Goal: Communication & Community: Answer question/provide support

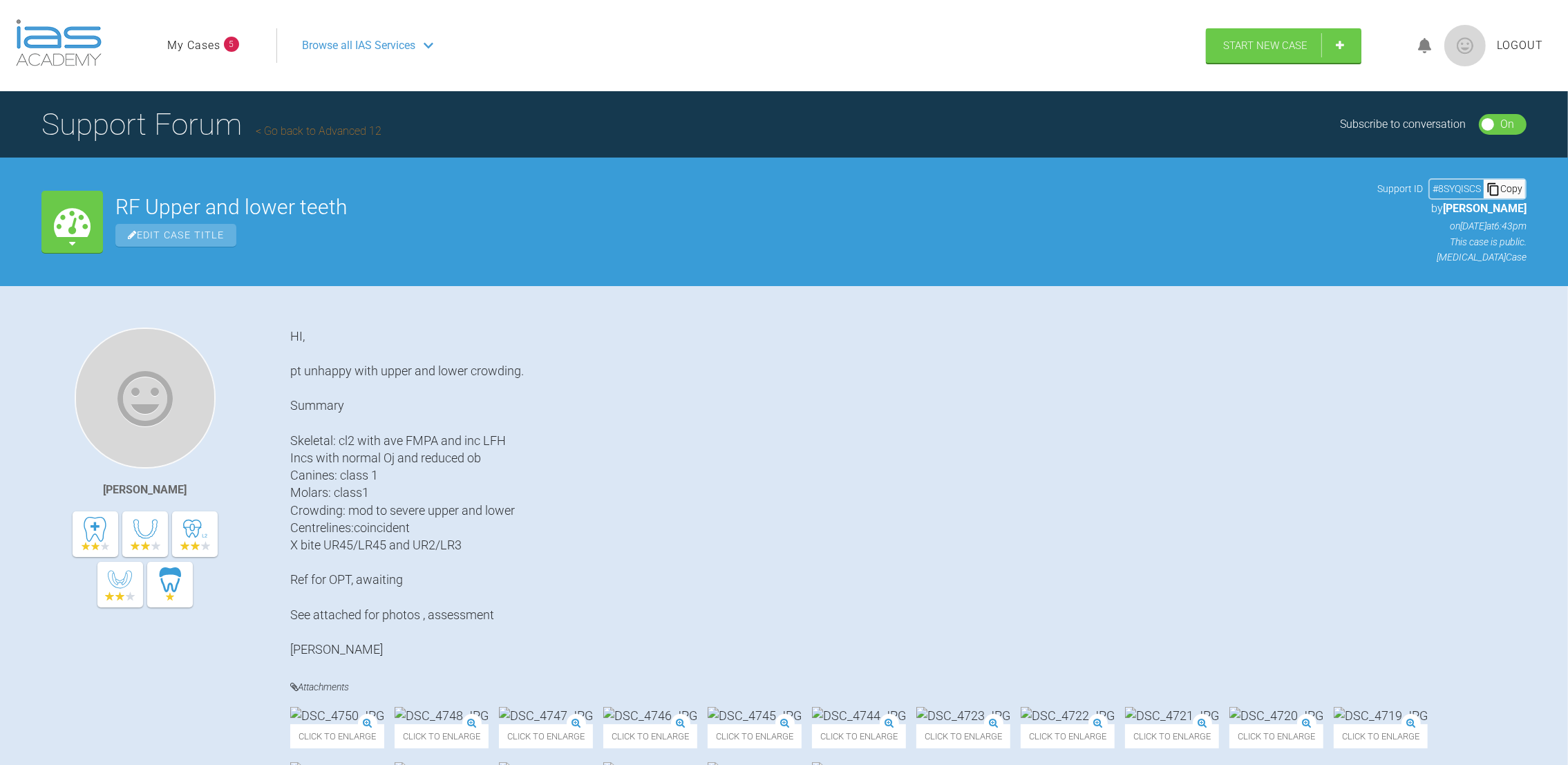
click at [204, 40] on link "My Cases" at bounding box center [194, 45] width 53 height 18
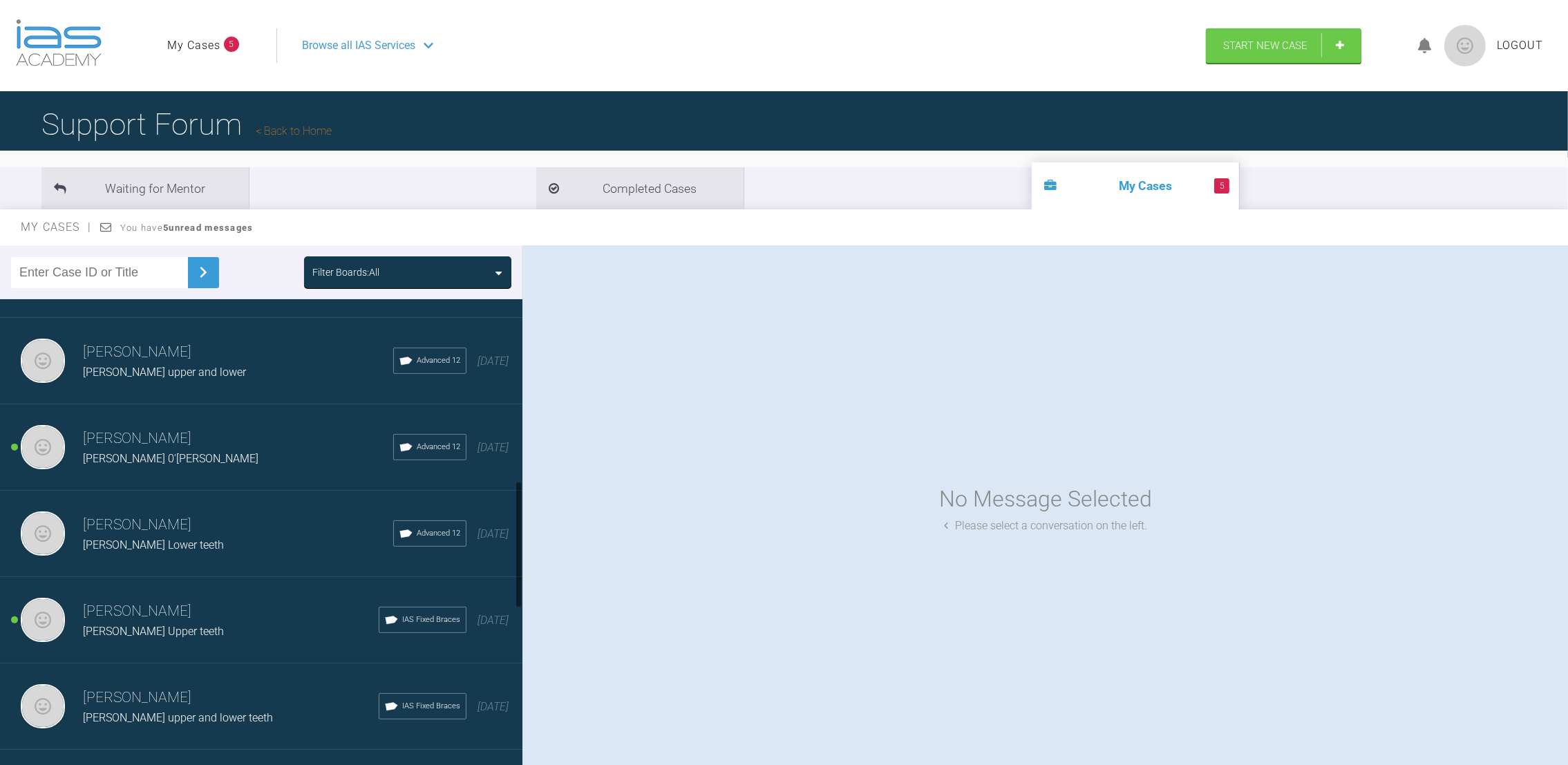
scroll to position [674, 0]
drag, startPoint x: 517, startPoint y: 342, endPoint x: 517, endPoint y: 523, distance: 181.0
click at [517, 523] on div at bounding box center [519, 544] width 5 height 127
click at [184, 630] on div "[PERSON_NAME] [PERSON_NAME] Upper teeth IAS Fixed Braces [DATE]" at bounding box center [269, 618] width 539 height 86
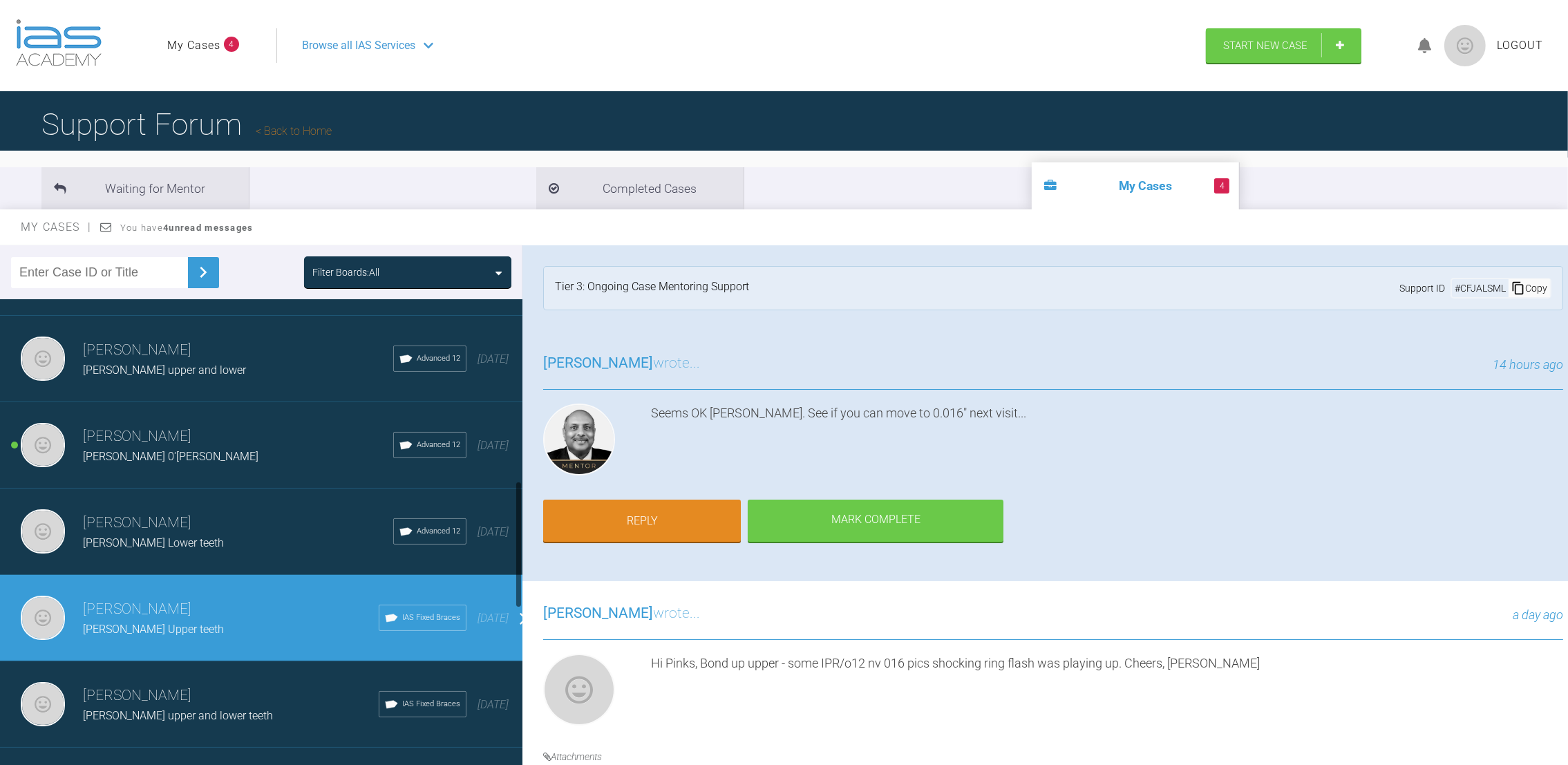
click at [175, 448] on div "[PERSON_NAME] 0'[PERSON_NAME]" at bounding box center [238, 457] width 310 height 18
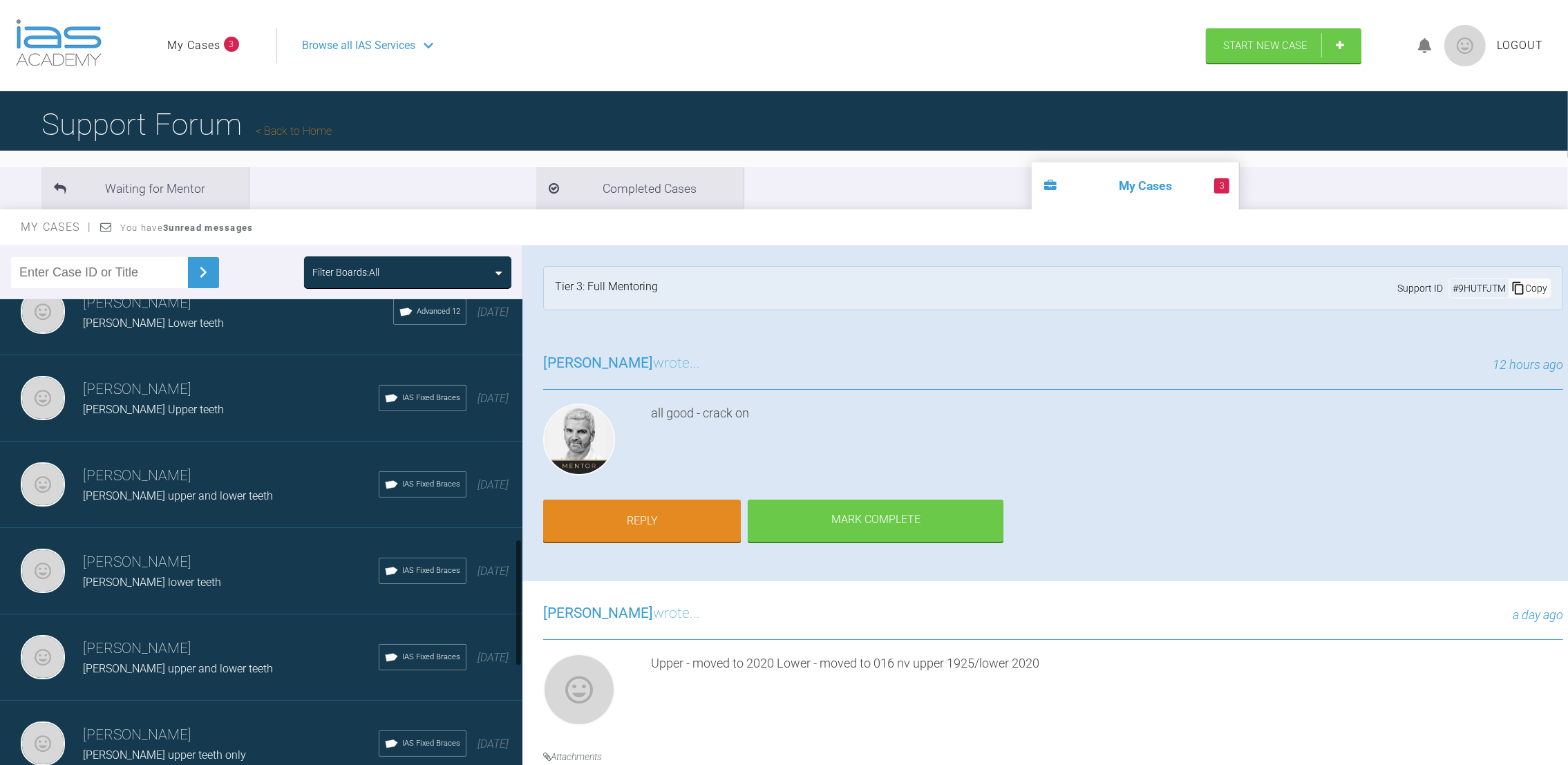
scroll to position [897, 0]
drag, startPoint x: 517, startPoint y: 515, endPoint x: 526, endPoint y: 572, distance: 57.7
click at [526, 572] on div "Filter Boards: All [PERSON_NAME] [PERSON_NAME] lower teeth IAS Fixed Braces [DA…" at bounding box center [784, 517] width 1568 height 545
drag, startPoint x: 530, startPoint y: 568, endPoint x: 565, endPoint y: 575, distance: 35.7
click at [565, 575] on div "[PERSON_NAME] wrote... 12 hours ago all good - crack on Reply [PERSON_NAME] Com…" at bounding box center [1054, 456] width 1062 height 250
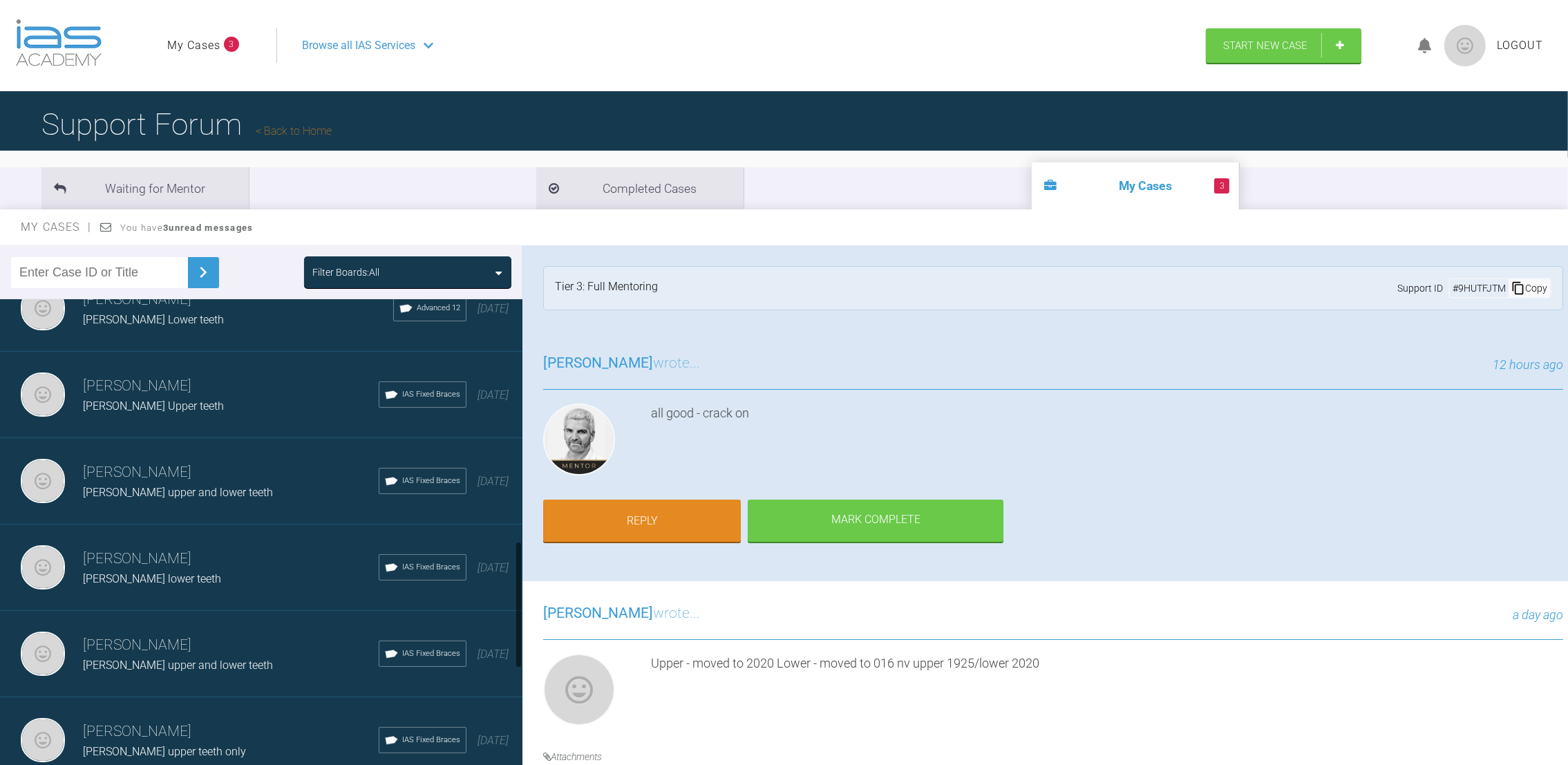
drag, startPoint x: 522, startPoint y: 565, endPoint x: 517, endPoint y: 575, distance: 11.2
click at [517, 575] on div at bounding box center [519, 535] width 8 height 472
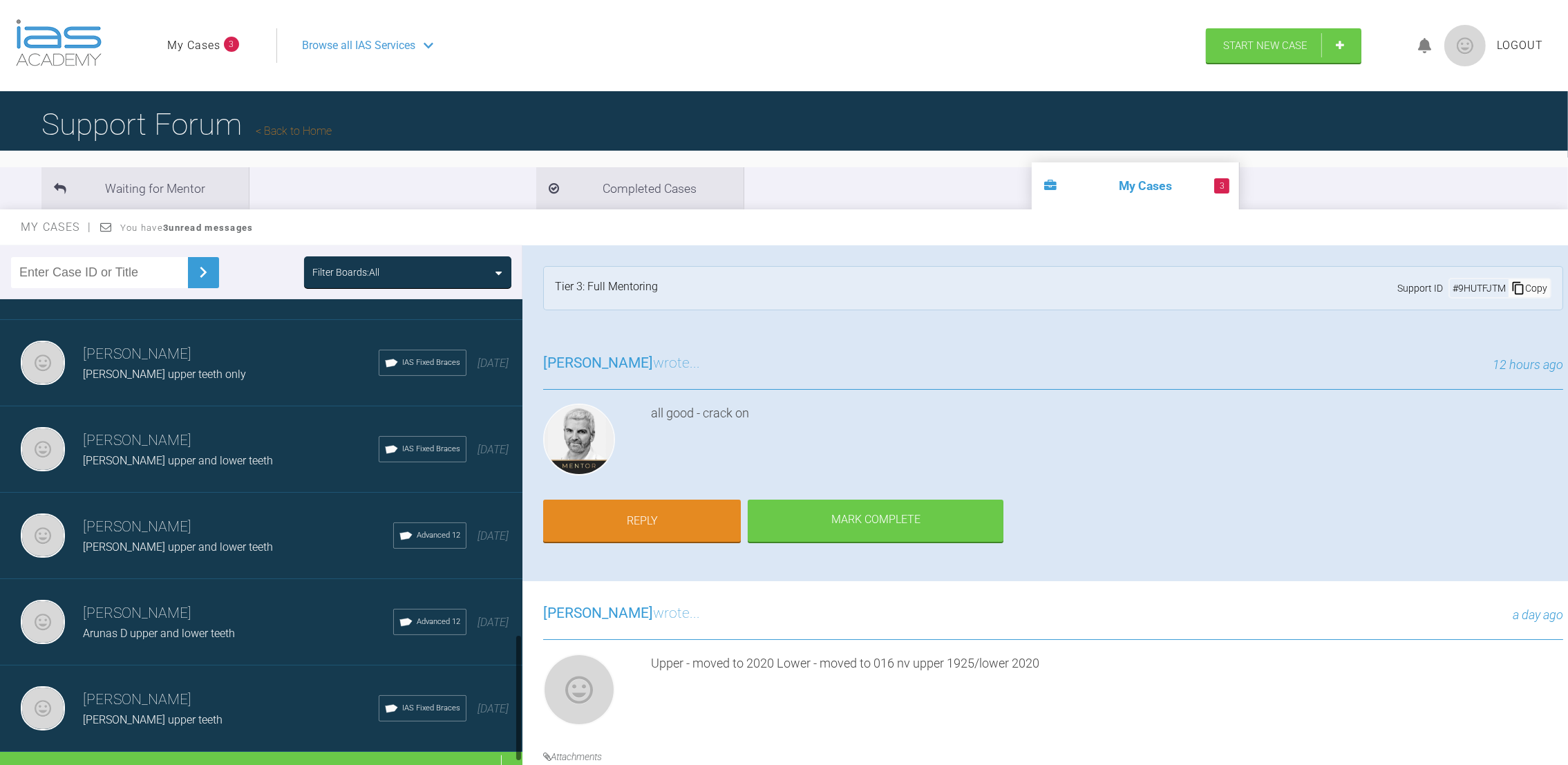
scroll to position [1278, 0]
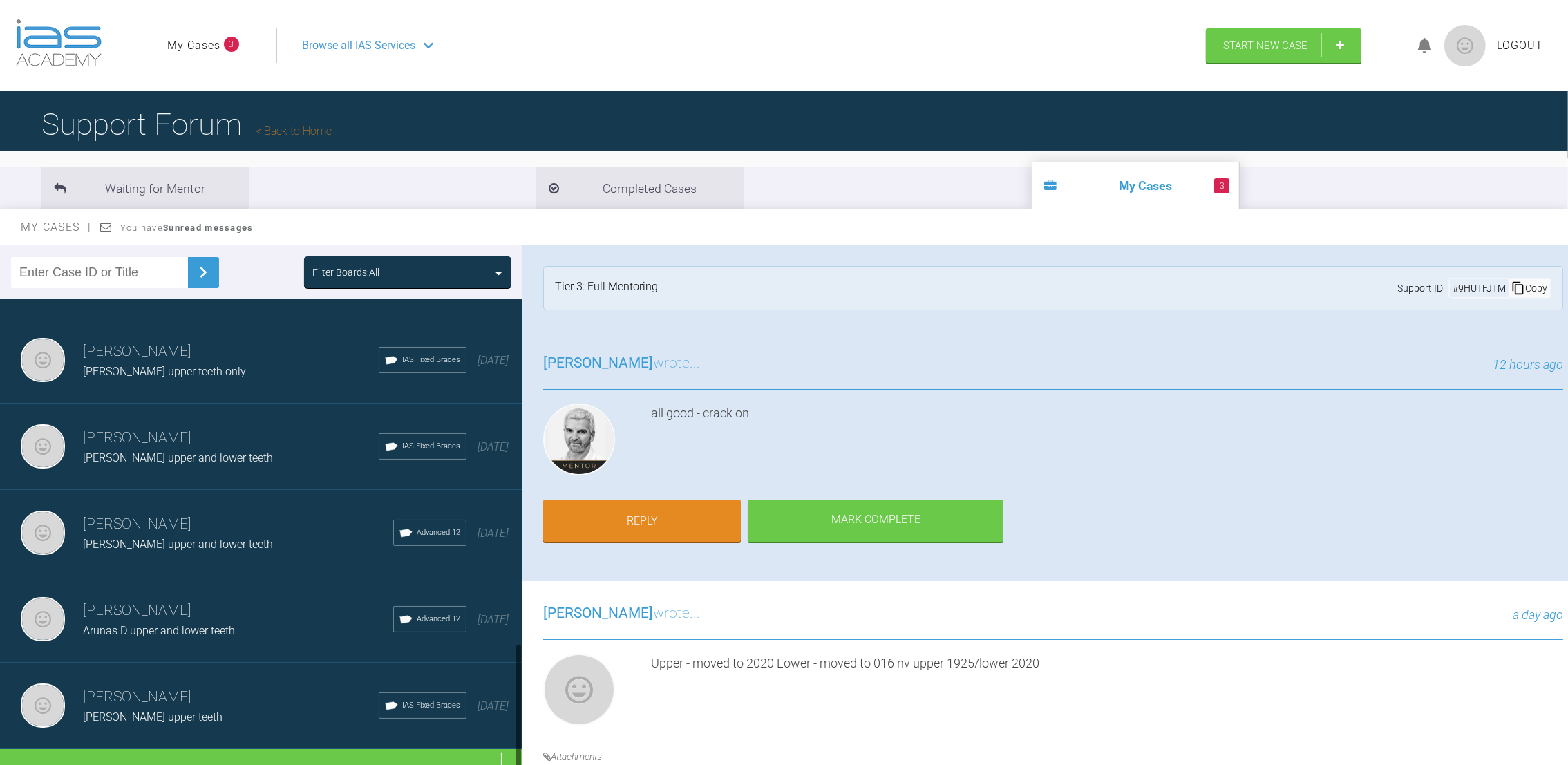
drag, startPoint x: 517, startPoint y: 565, endPoint x: 511, endPoint y: 681, distance: 116.2
click at [511, 681] on div "[PERSON_NAME] [PERSON_NAME] lower teeth IAS Fixed Braces [DATE] [PERSON_NAME] […" at bounding box center [261, 535] width 523 height 472
click at [312, 748] on div "Load more" at bounding box center [269, 770] width 539 height 43
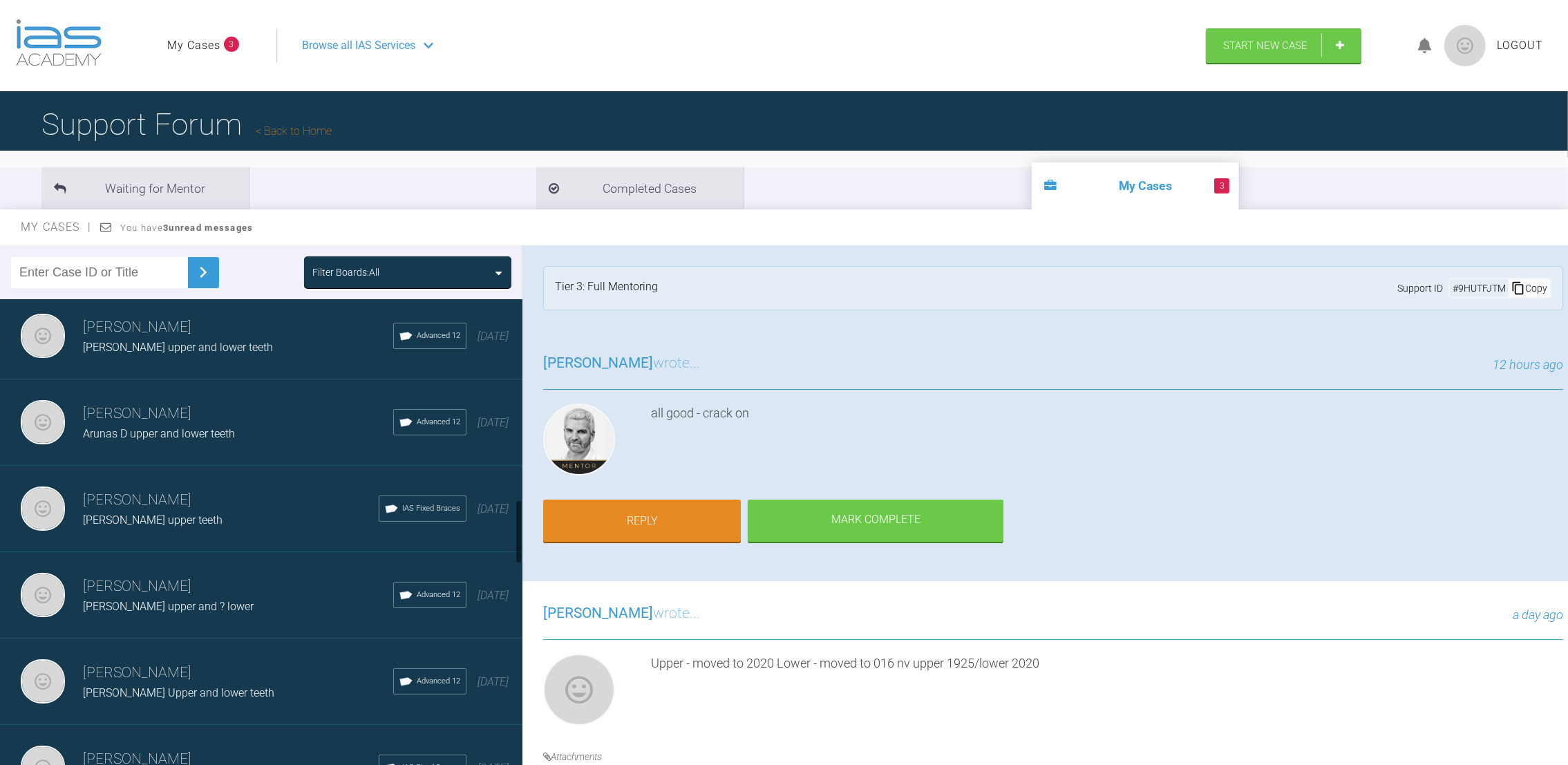
drag, startPoint x: 517, startPoint y: 493, endPoint x: 514, endPoint y: 521, distance: 28.2
click at [514, 521] on div "[PERSON_NAME] [PERSON_NAME] lower teeth IAS Fixed Braces [DATE] [PERSON_NAME] […" at bounding box center [261, 535] width 523 height 472
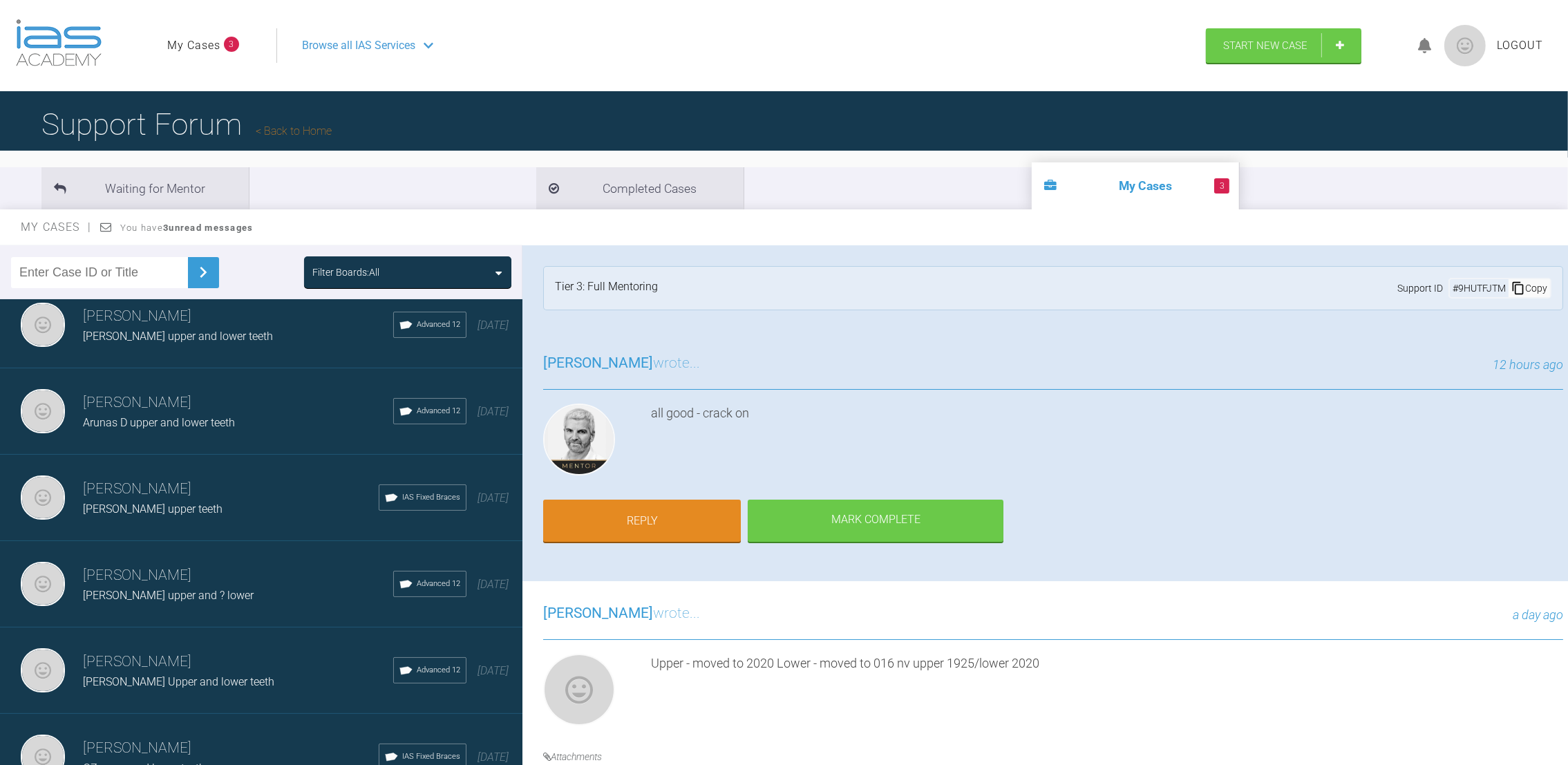
click at [216, 650] on h3 "[PERSON_NAME]" at bounding box center [238, 661] width 310 height 23
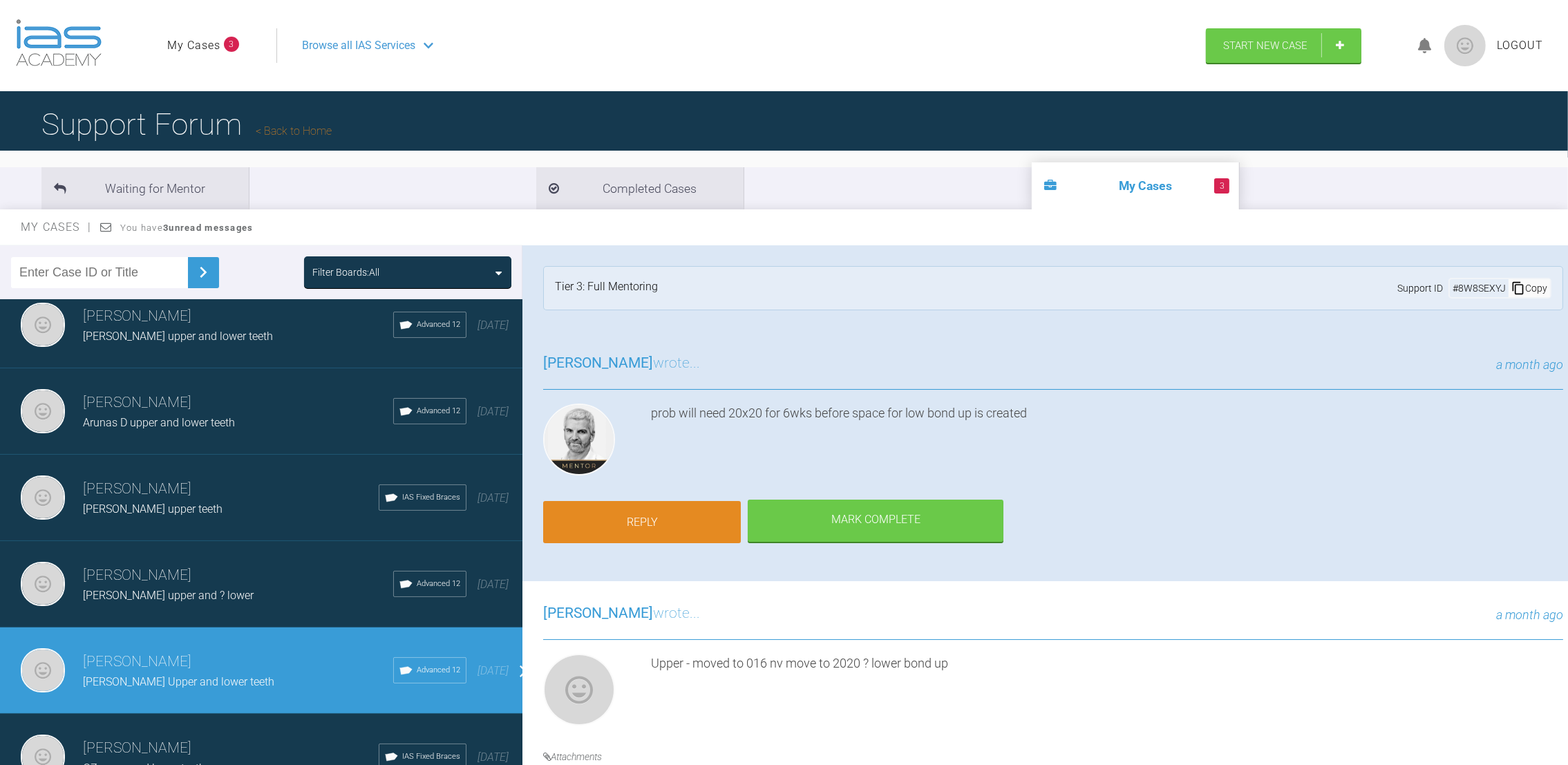
click at [679, 509] on link "Reply" at bounding box center [641, 522] width 197 height 43
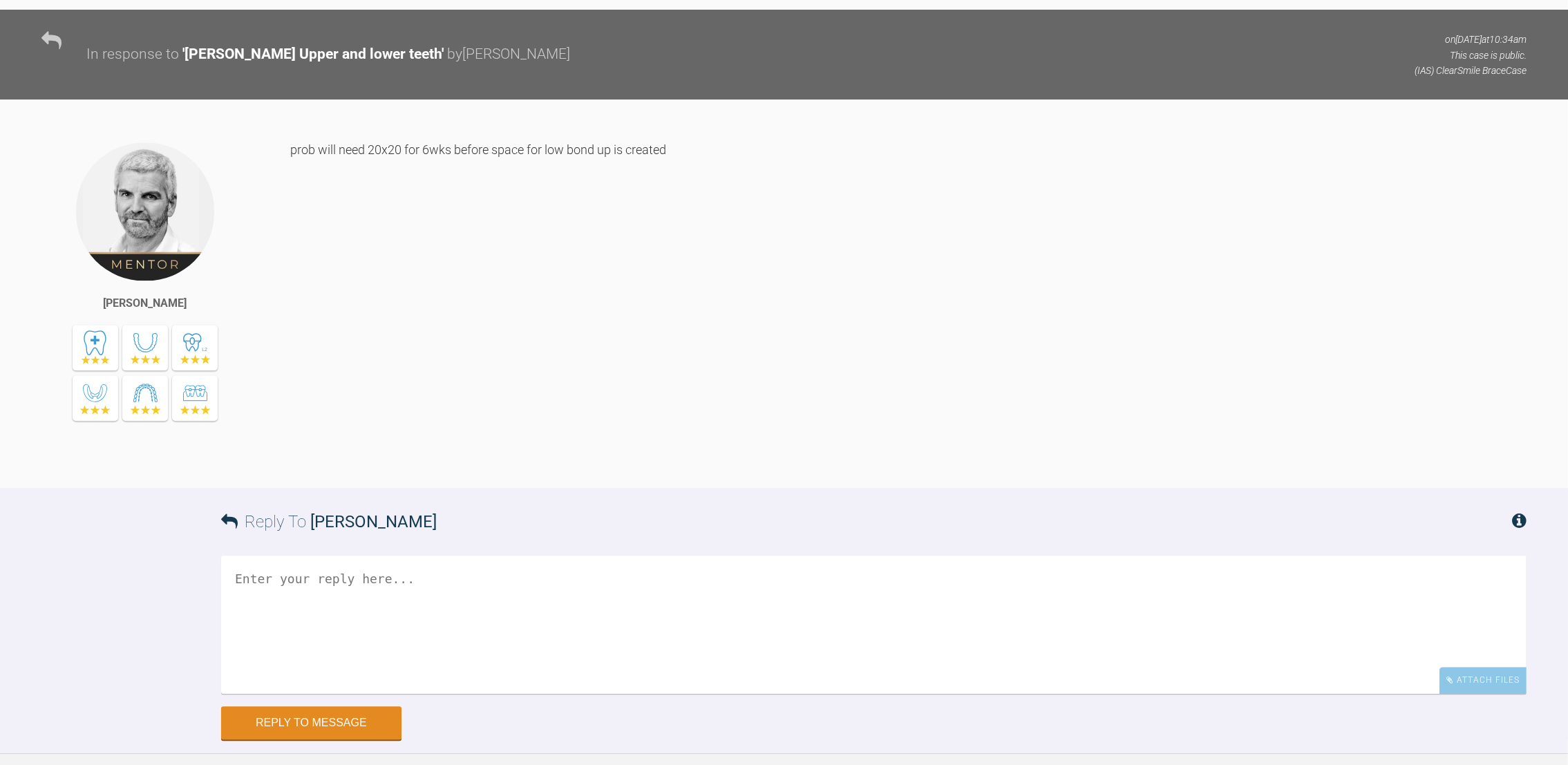
scroll to position [5051, 0]
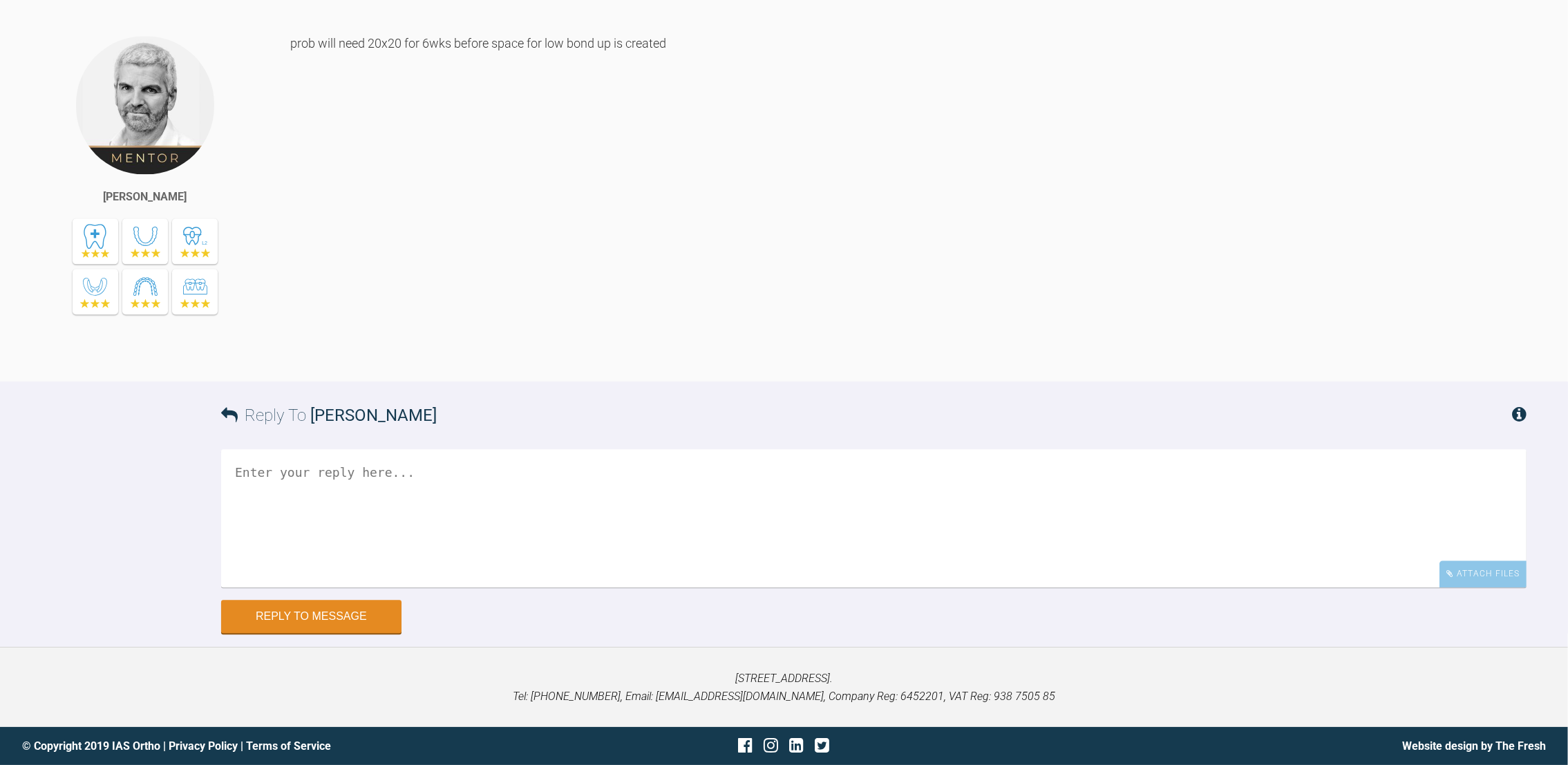
click at [376, 505] on textarea at bounding box center [874, 518] width 1306 height 138
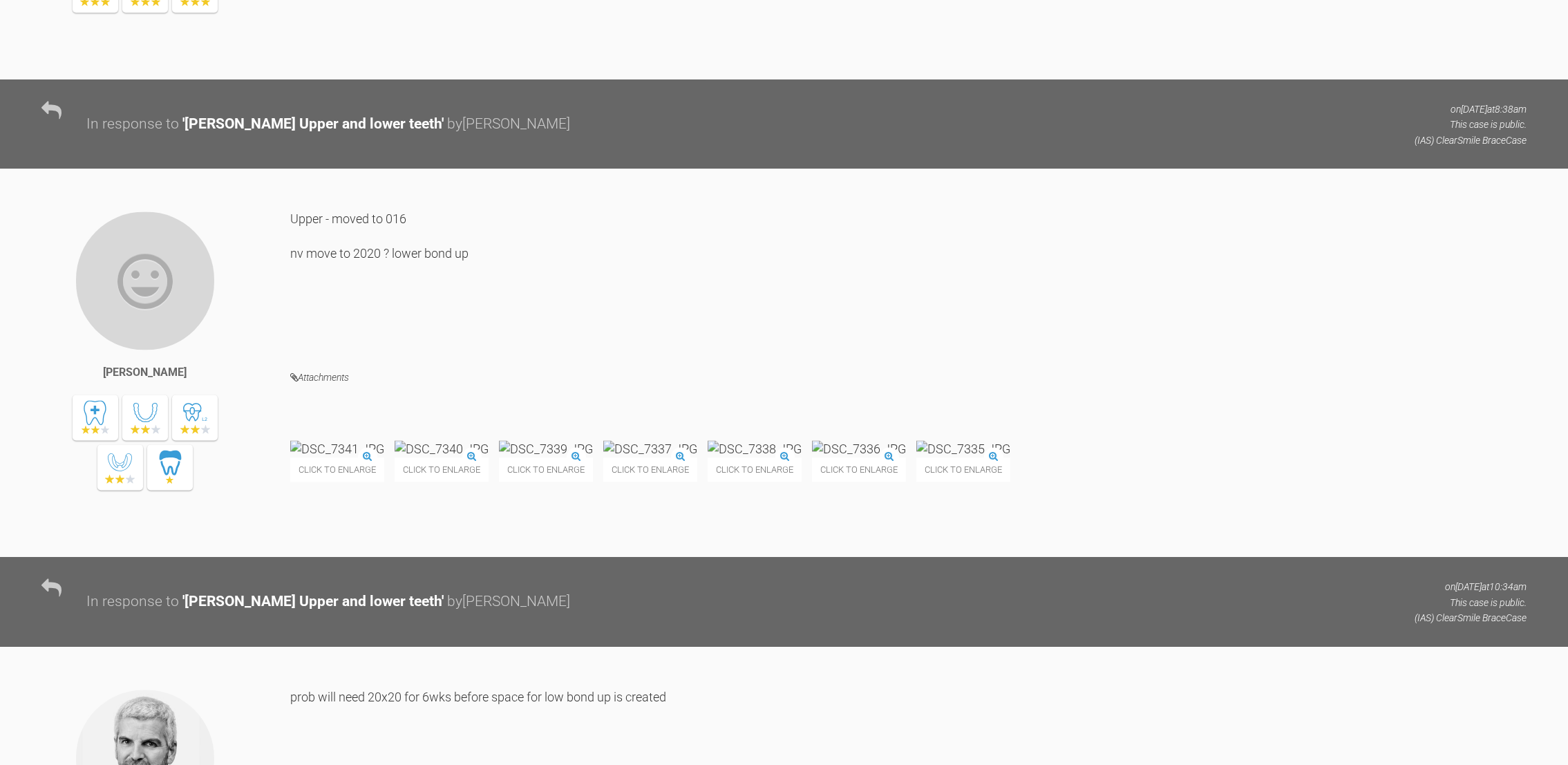
scroll to position [4254, 0]
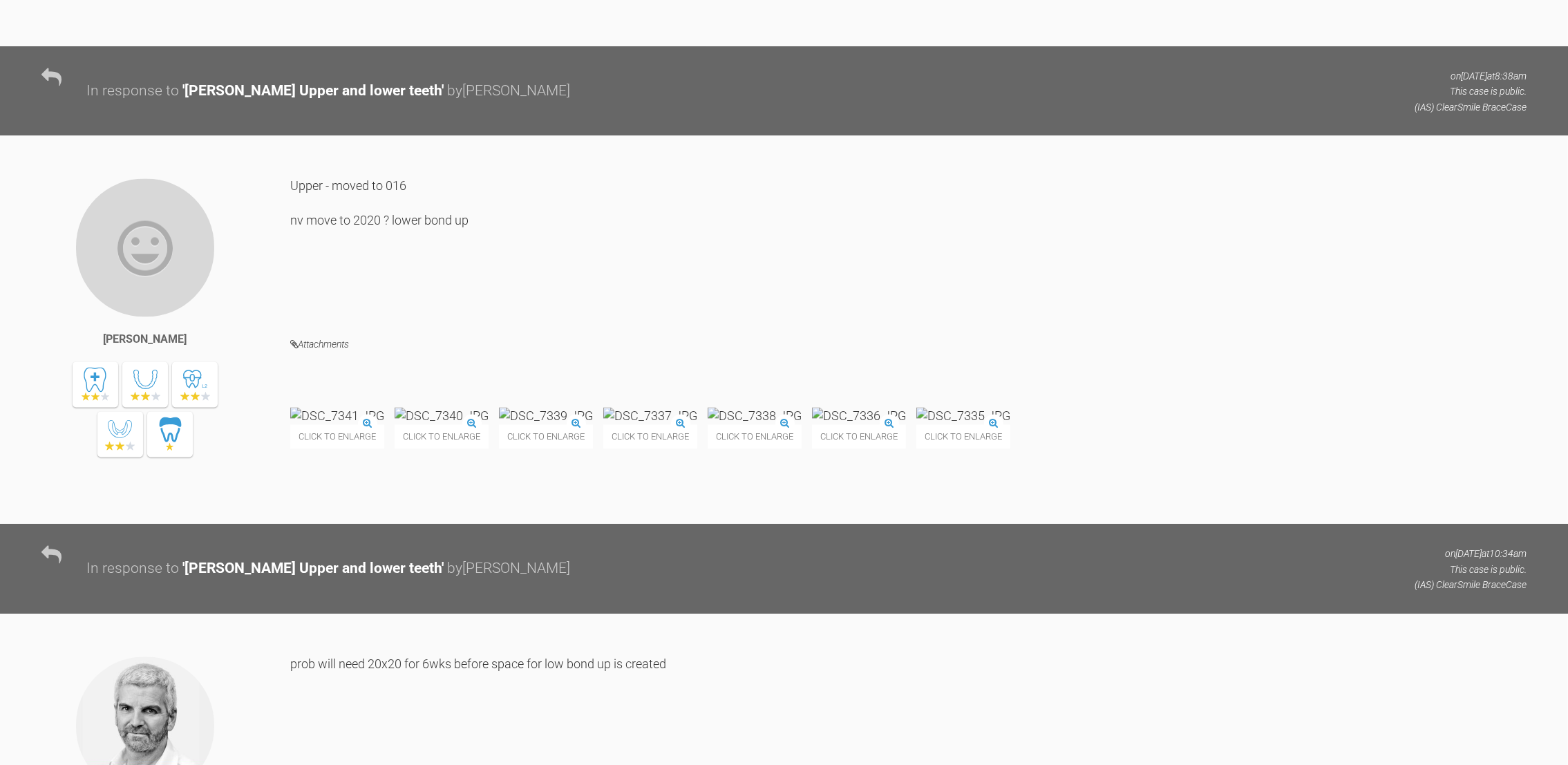
type textarea "Upper - moved to 2020 nv upper ? stay 2020/bond up lower"
click at [802, 424] on img at bounding box center [755, 415] width 94 height 17
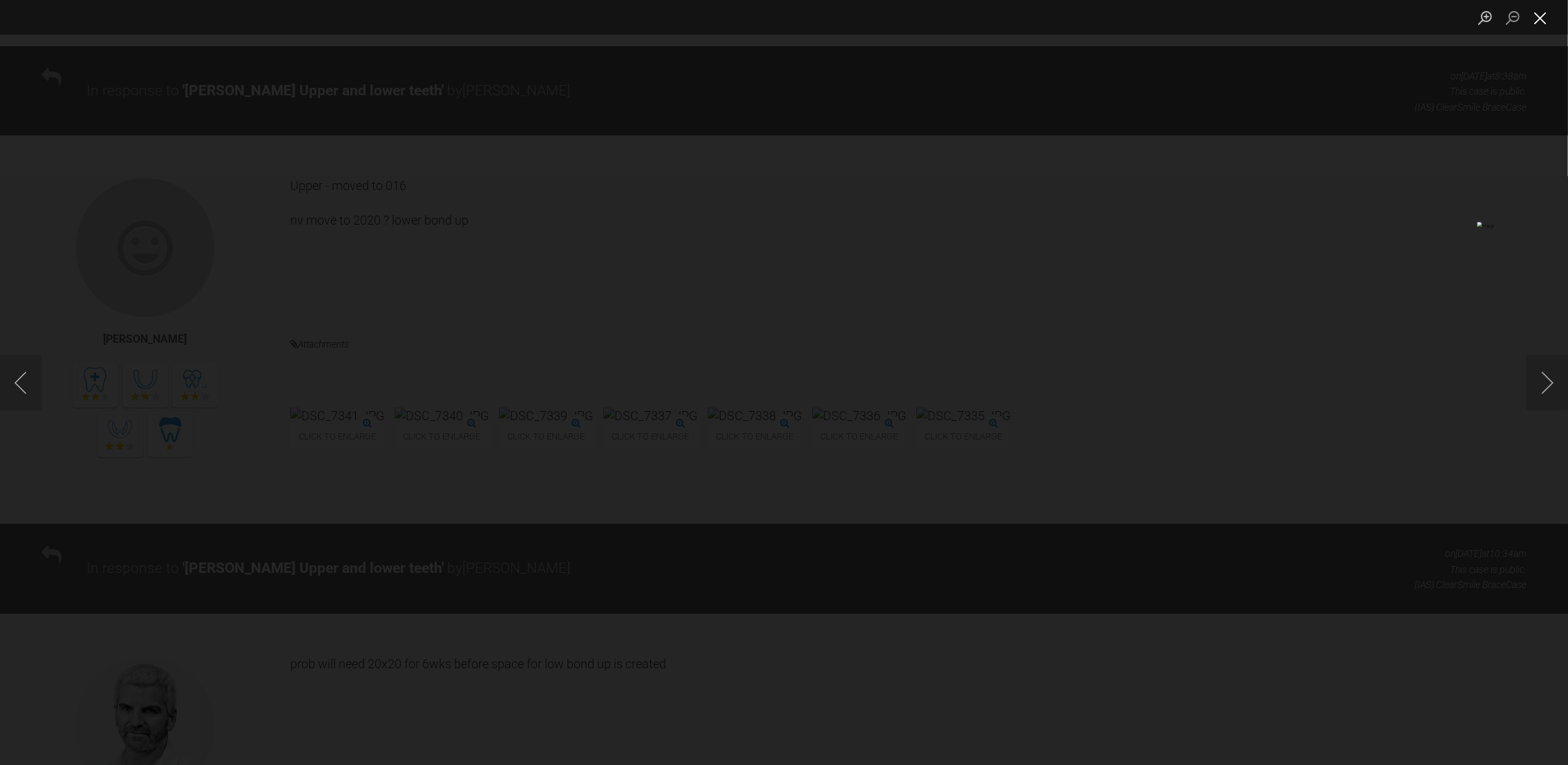
click at [1544, 23] on button "Close lightbox" at bounding box center [1540, 17] width 28 height 24
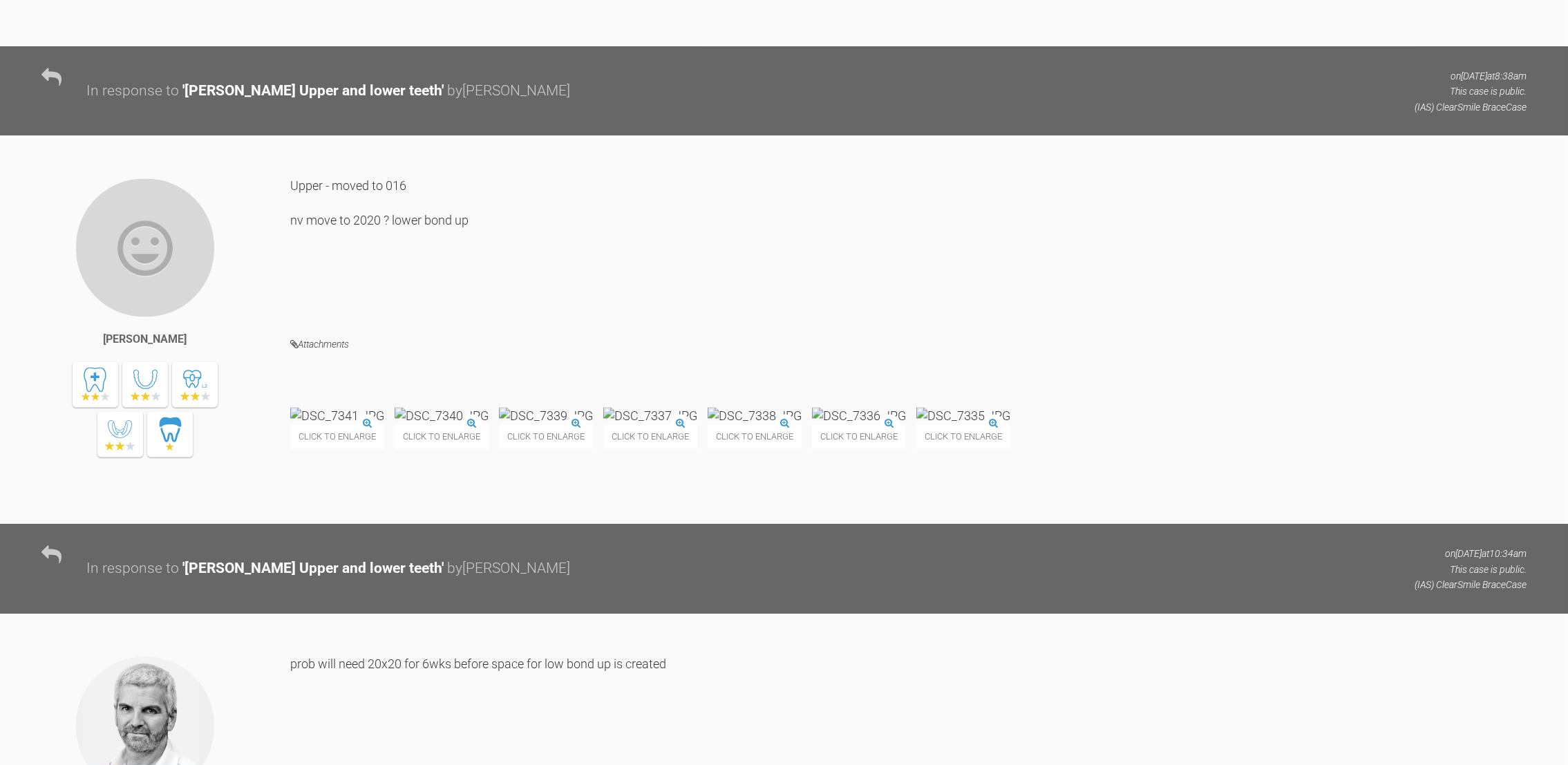
click at [489, 424] on img at bounding box center [442, 415] width 94 height 17
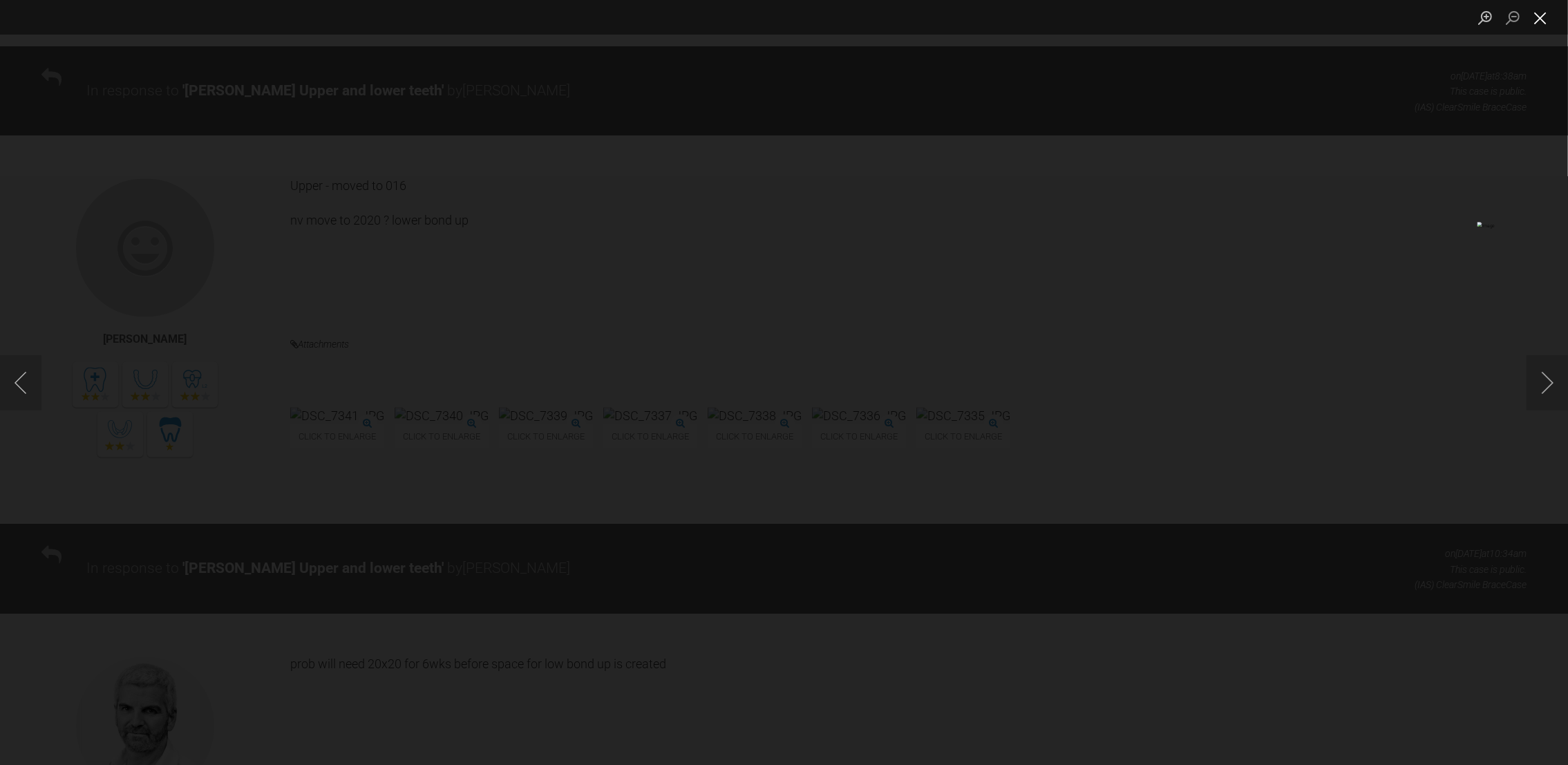
click at [1542, 14] on button "Close lightbox" at bounding box center [1540, 17] width 28 height 24
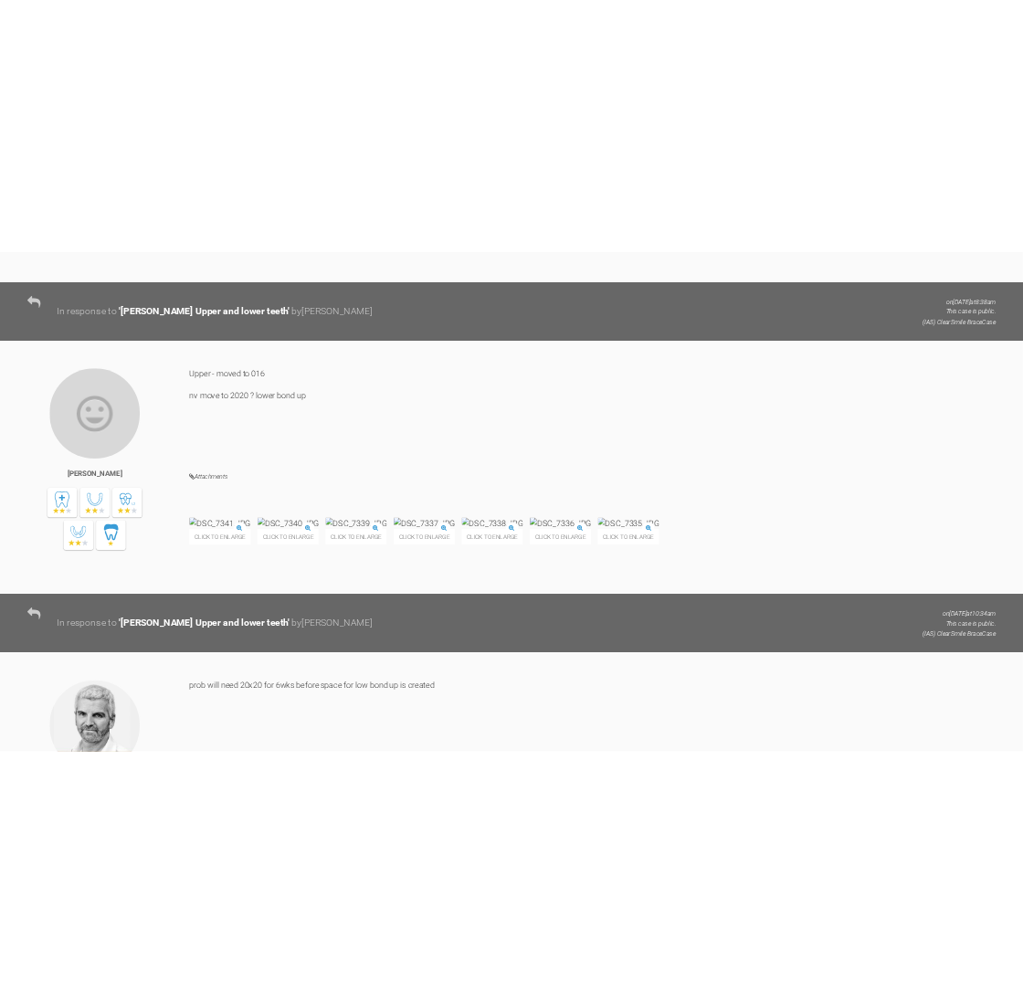
scroll to position [6682, 0]
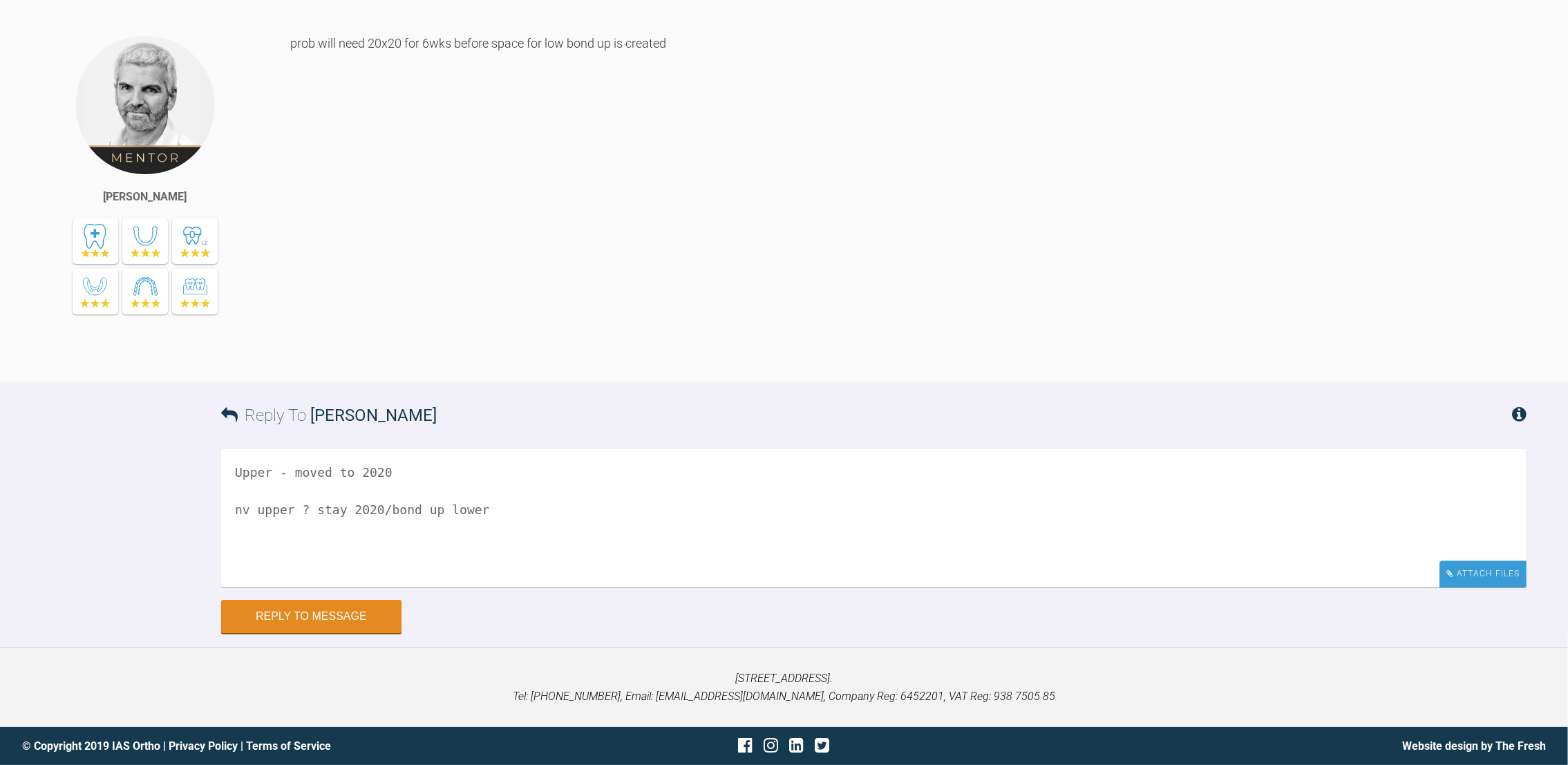
click at [1458, 575] on div "Attach Files" at bounding box center [1483, 574] width 87 height 27
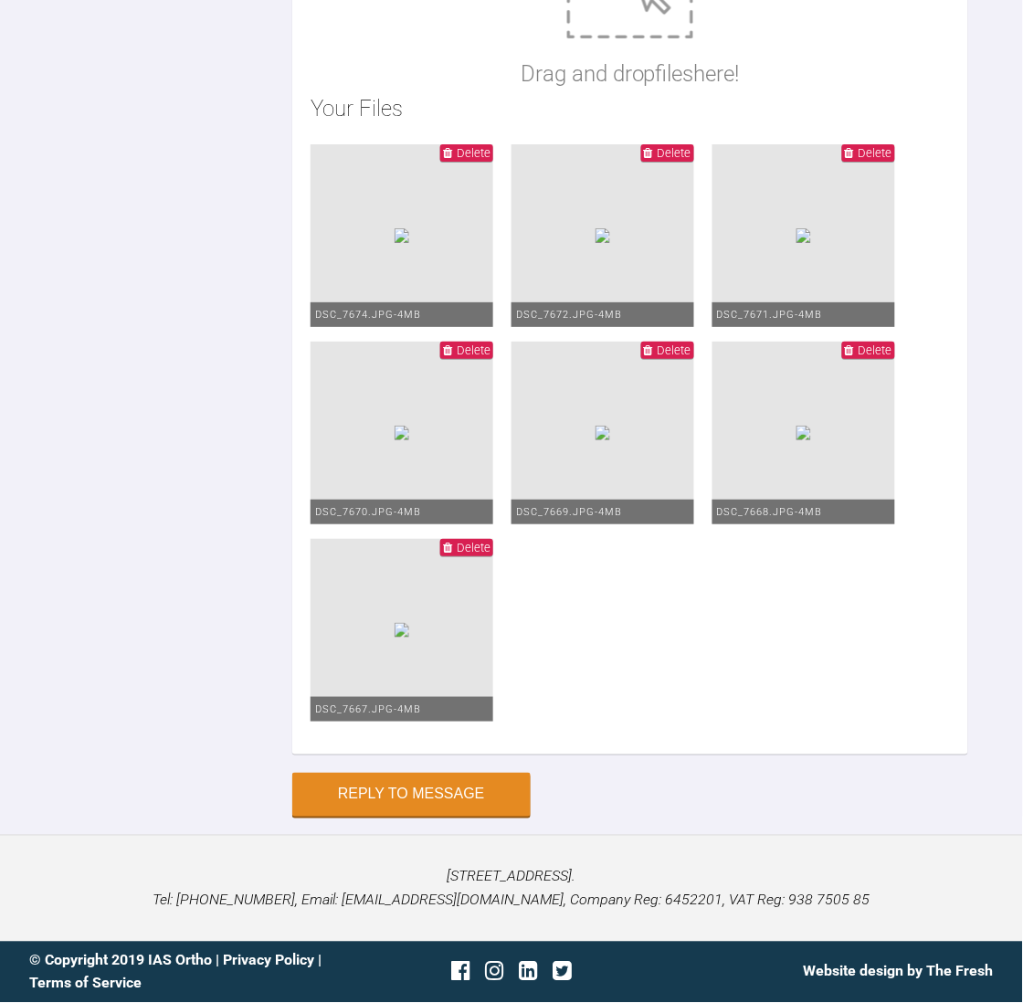
scroll to position [9716, 0]
click at [350, 794] on button "Reply to Message" at bounding box center [411, 797] width 238 height 44
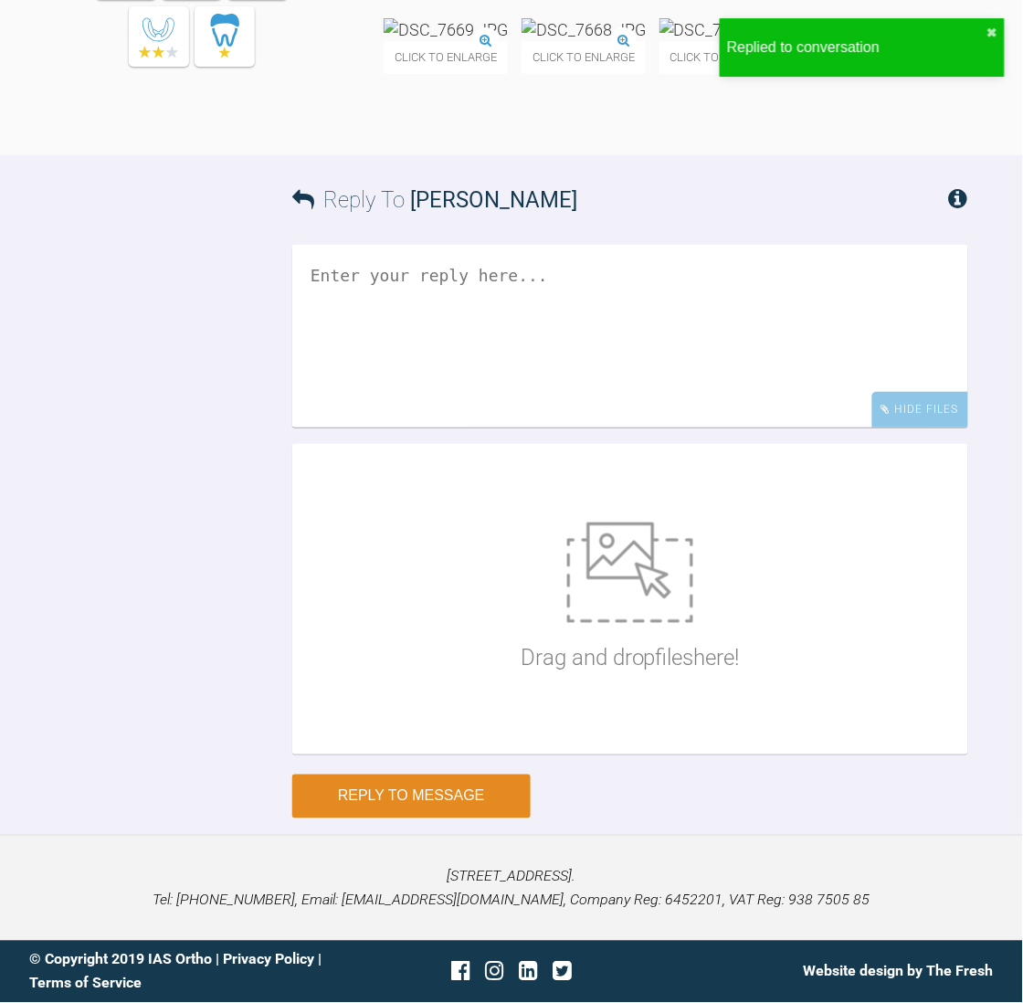
scroll to position [9432, 0]
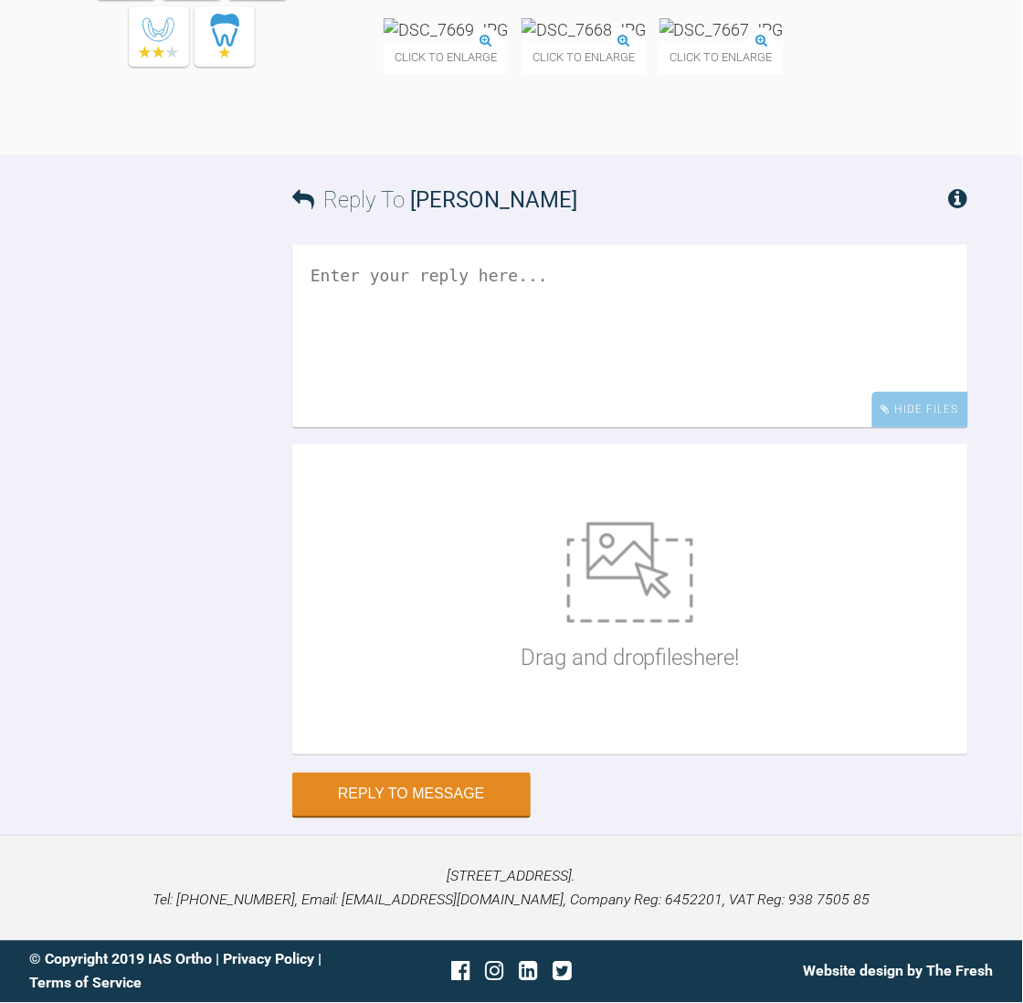
click at [776, 92] on div "Click to enlarge Click to enlarge Click to enlarge Click to enlarge Click to en…" at bounding box center [676, 18] width 585 height 147
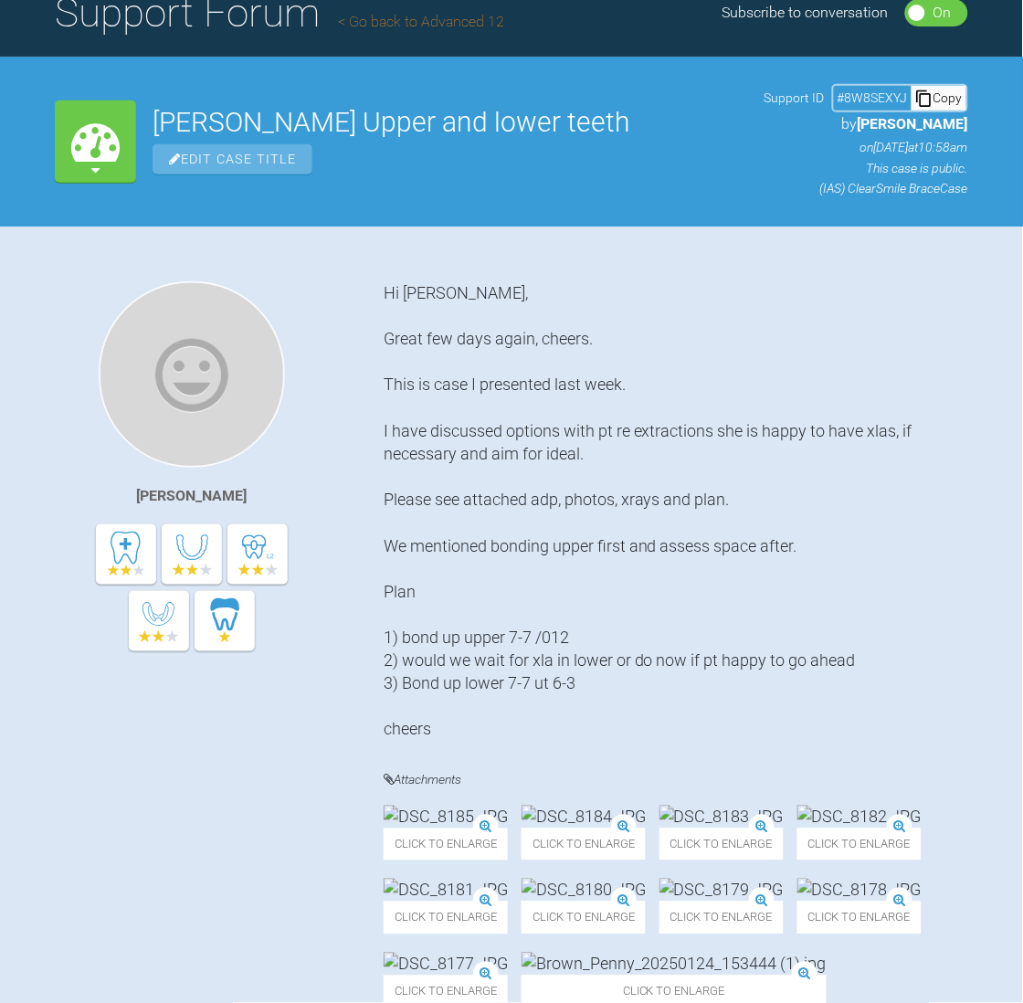
scroll to position [0, 0]
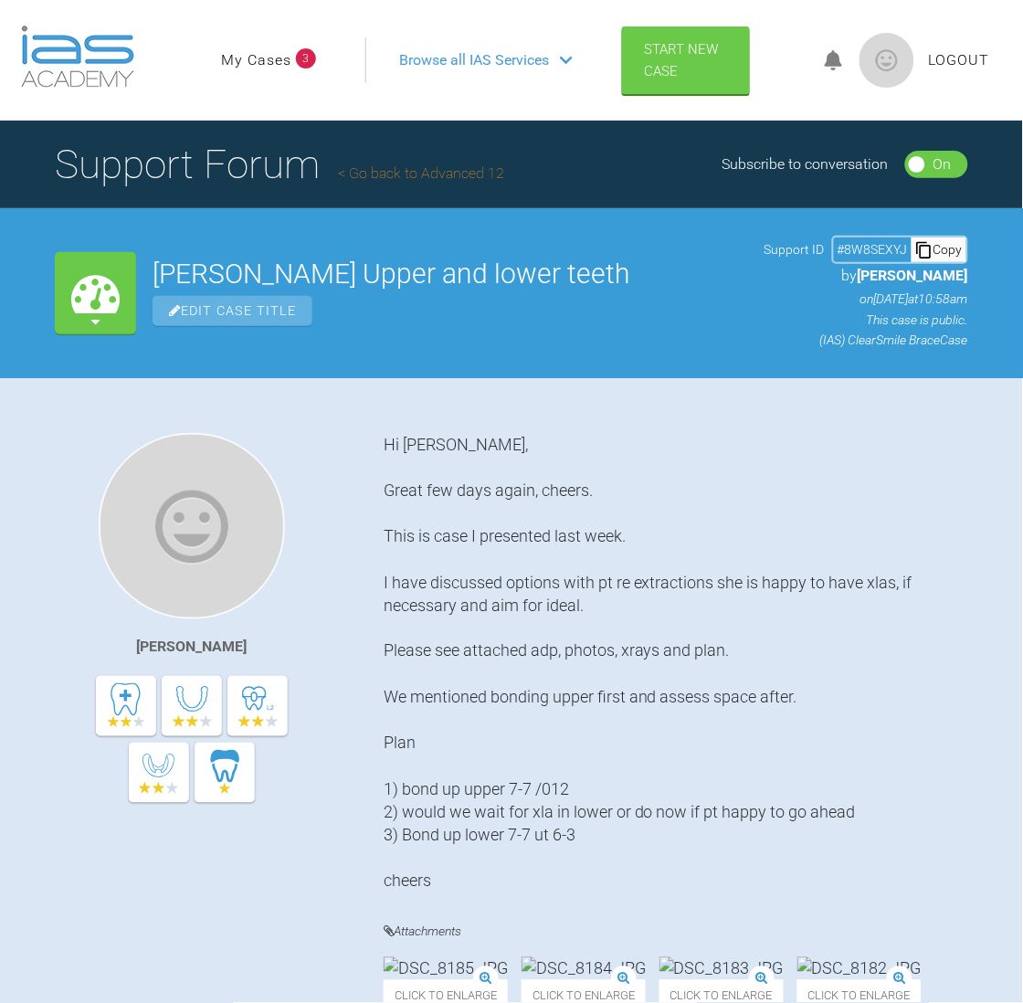
click at [761, 520] on div "Hi [PERSON_NAME], Great few days again, cheers. This is case I presented last w…" at bounding box center [676, 663] width 585 height 461
click at [287, 58] on link "My Cases" at bounding box center [256, 60] width 70 height 24
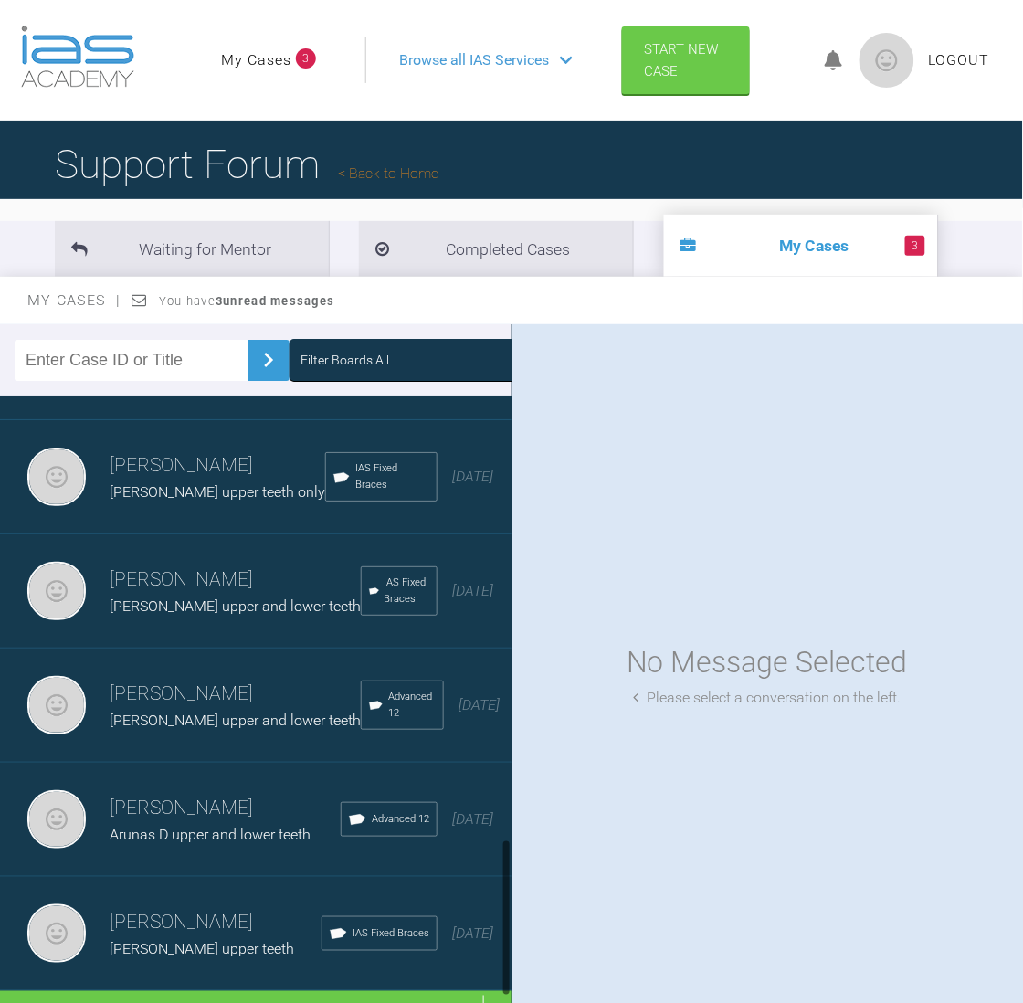
scroll to position [1756, 0]
drag, startPoint x: 503, startPoint y: 453, endPoint x: 494, endPoint y: 924, distance: 470.7
click at [494, 924] on div "[PERSON_NAME] [PERSON_NAME] lower teeth IAS Fixed Braces [DATE] [PERSON_NAME] […" at bounding box center [256, 711] width 512 height 630
click at [303, 991] on div "Load more" at bounding box center [266, 1019] width 533 height 57
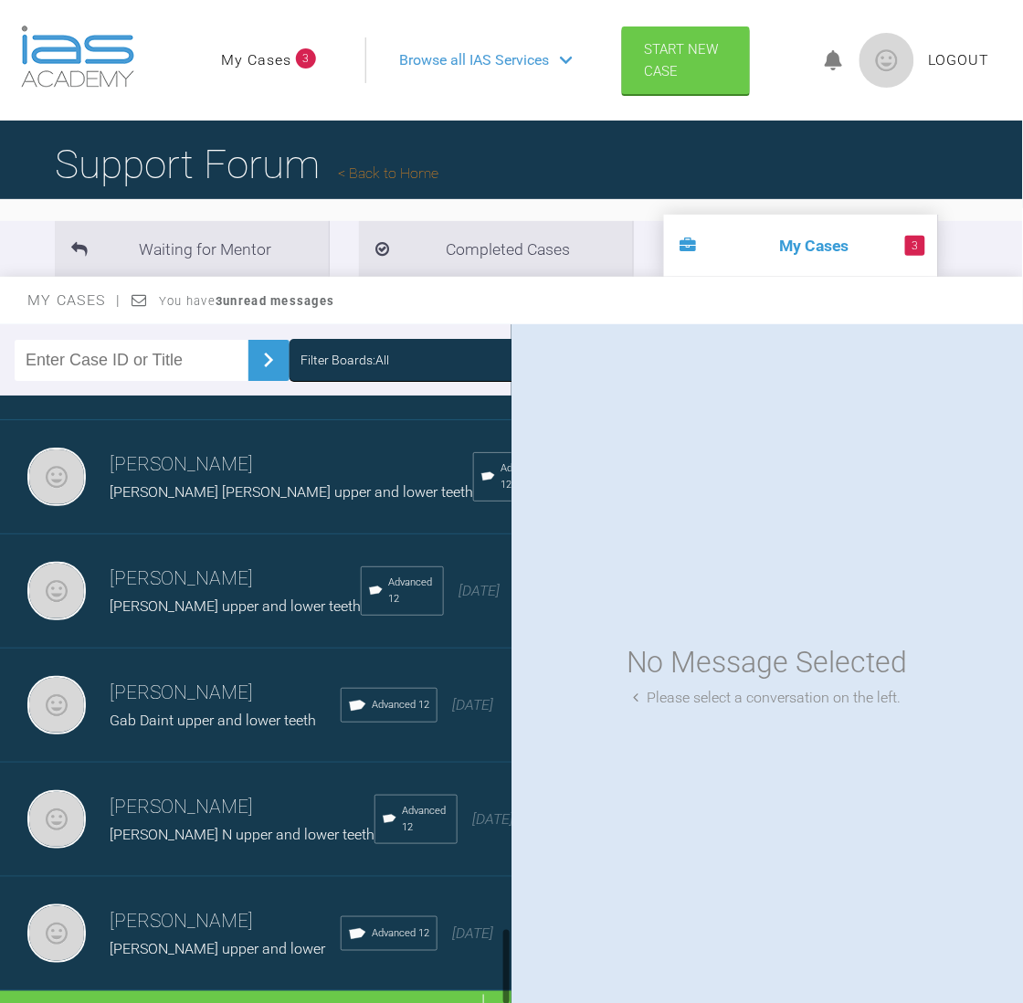
drag, startPoint x: 509, startPoint y: 646, endPoint x: 507, endPoint y: 962, distance: 316.2
click at [507, 962] on div at bounding box center [506, 967] width 6 height 78
click at [283, 991] on div "Load more" at bounding box center [266, 1019] width 533 height 57
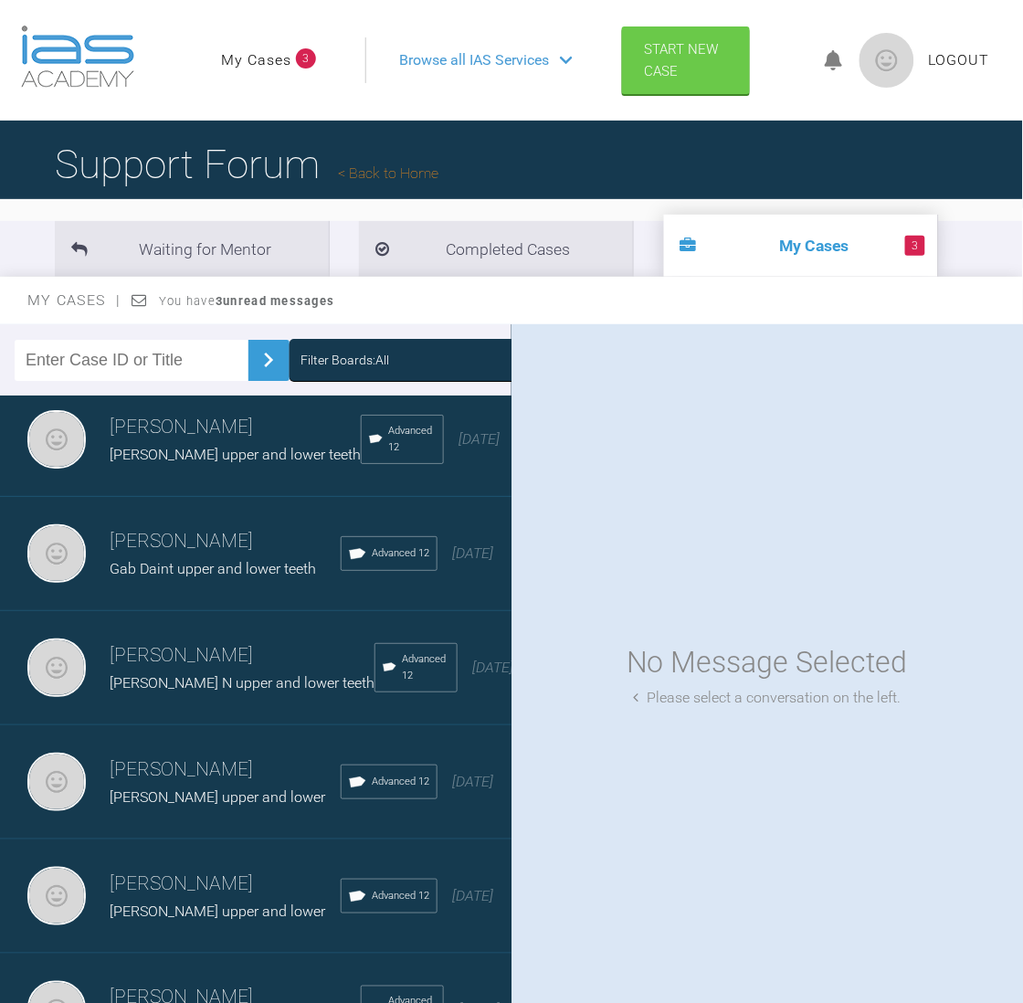
click at [265, 954] on div "[PERSON_NAME] [PERSON_NAME] upper and lower Advanced 12 [DATE]" at bounding box center [266, 897] width 533 height 114
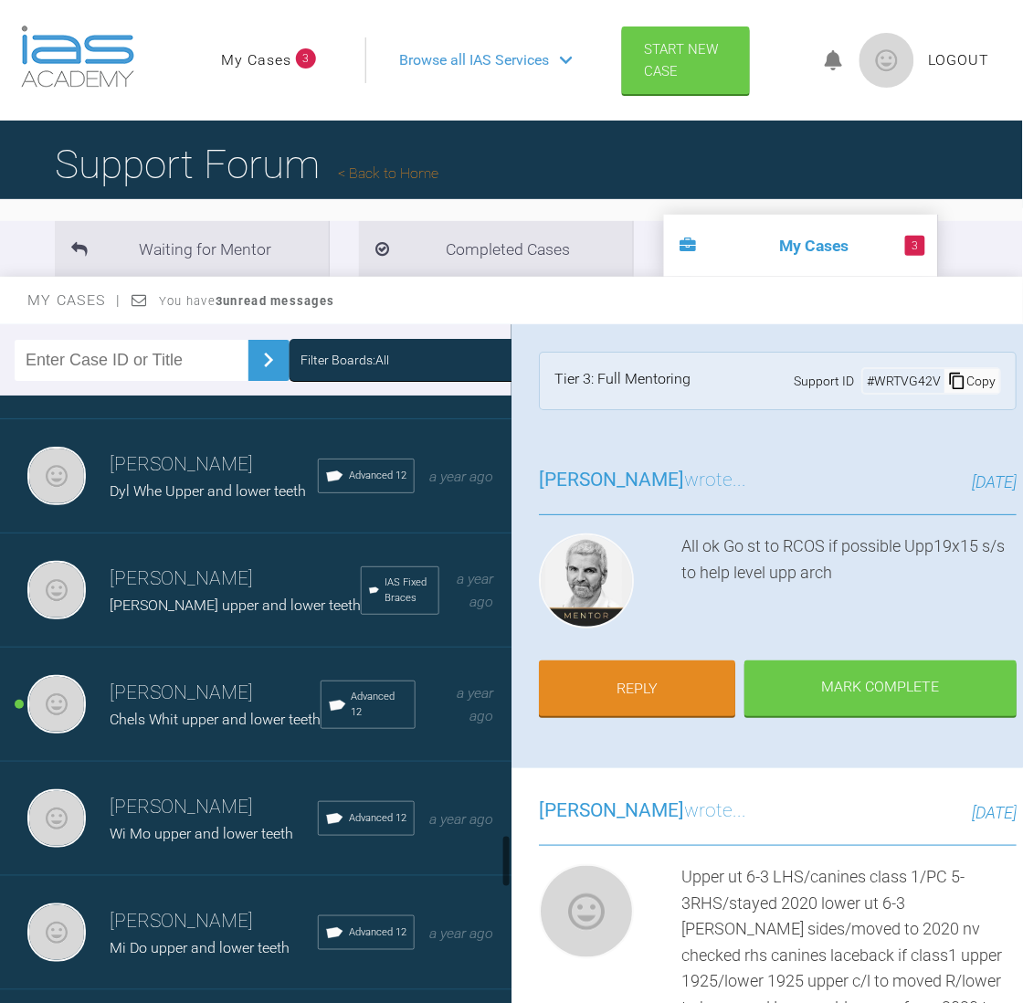
scroll to position [5078, 0]
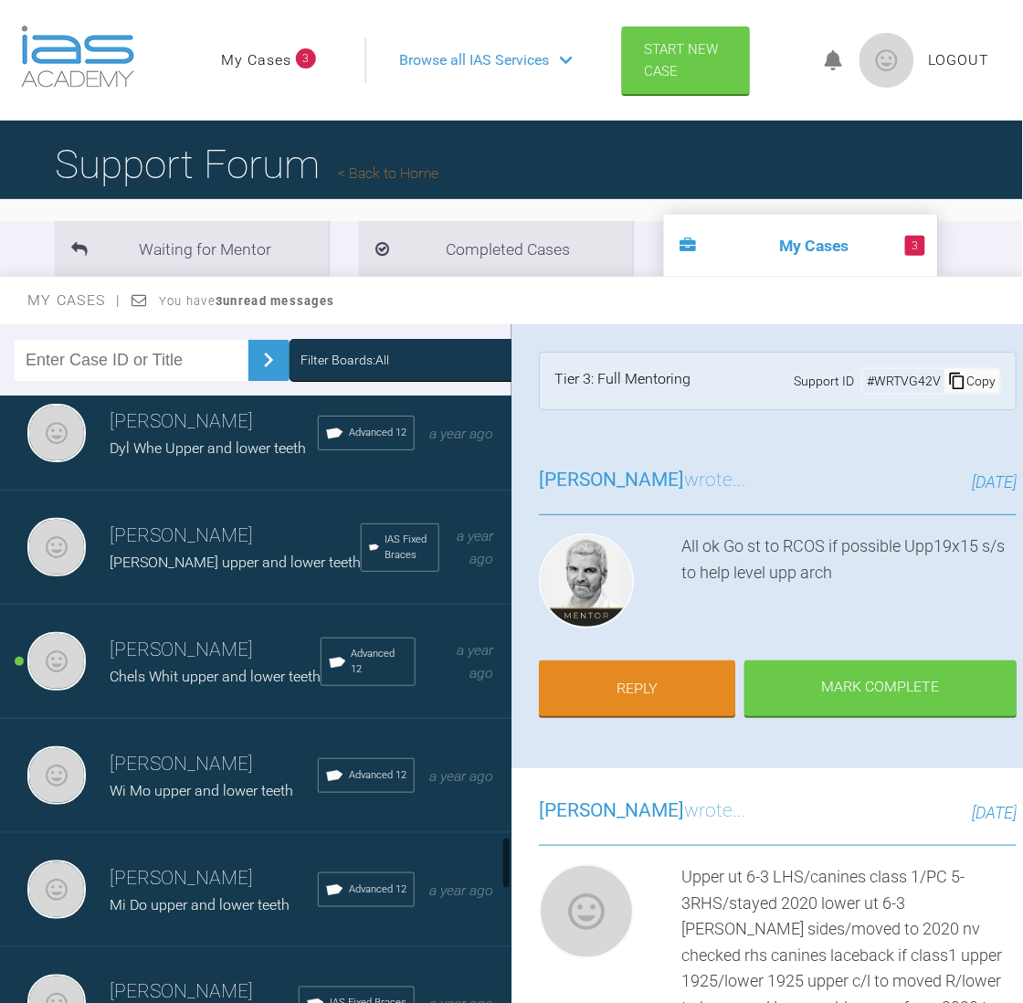
drag, startPoint x: 508, startPoint y: 773, endPoint x: 503, endPoint y: 853, distance: 80.5
click at [503, 853] on div at bounding box center [506, 863] width 6 height 53
click at [237, 685] on span "Chels Whit upper and lower teeth" at bounding box center [215, 676] width 211 height 17
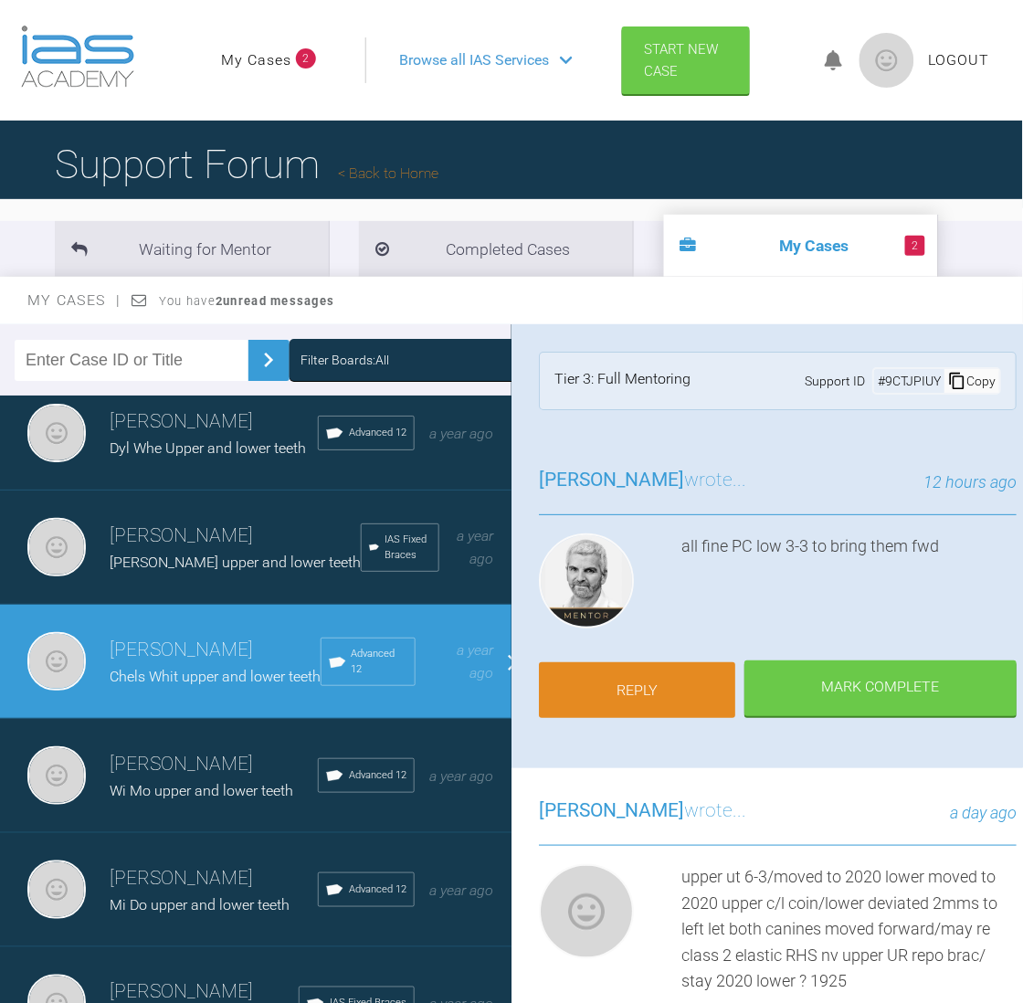
click at [651, 683] on link "Reply" at bounding box center [637, 690] width 196 height 57
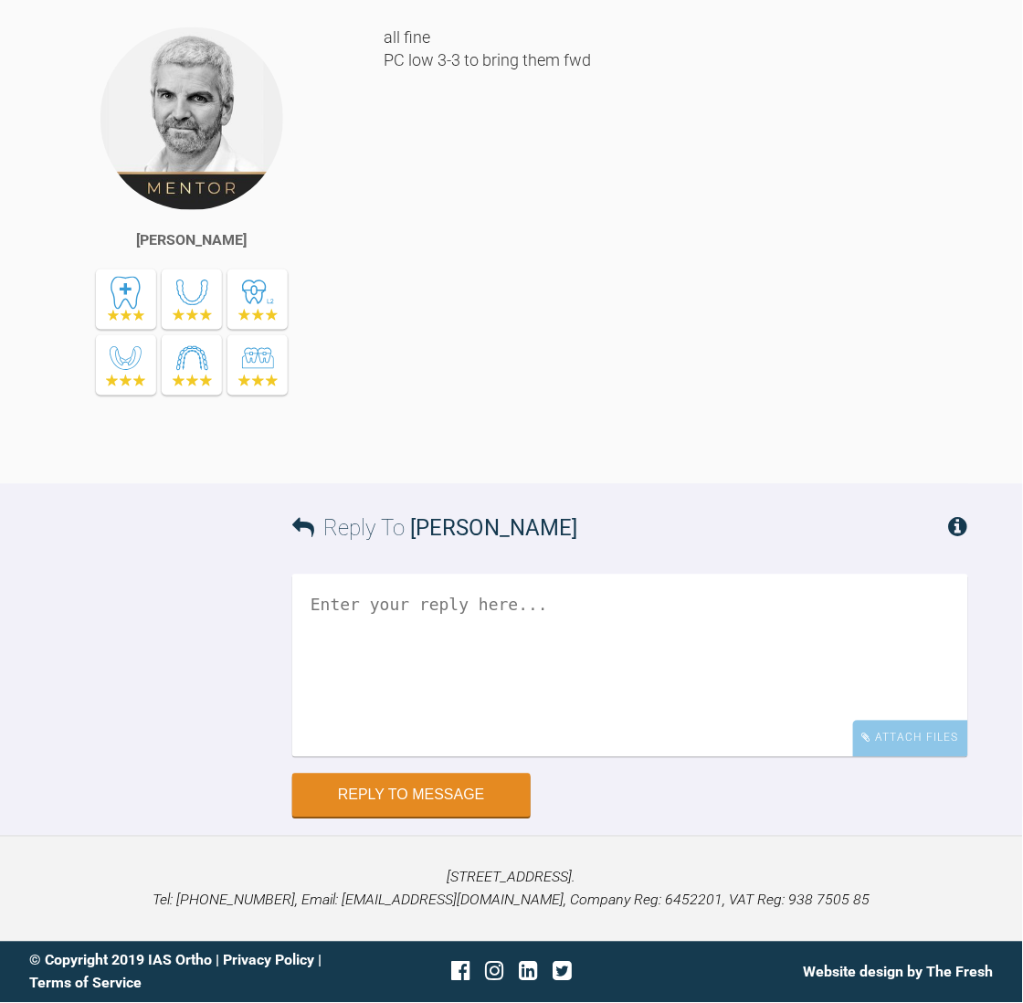
scroll to position [17545, 0]
click at [458, 605] on textarea at bounding box center [630, 665] width 676 height 183
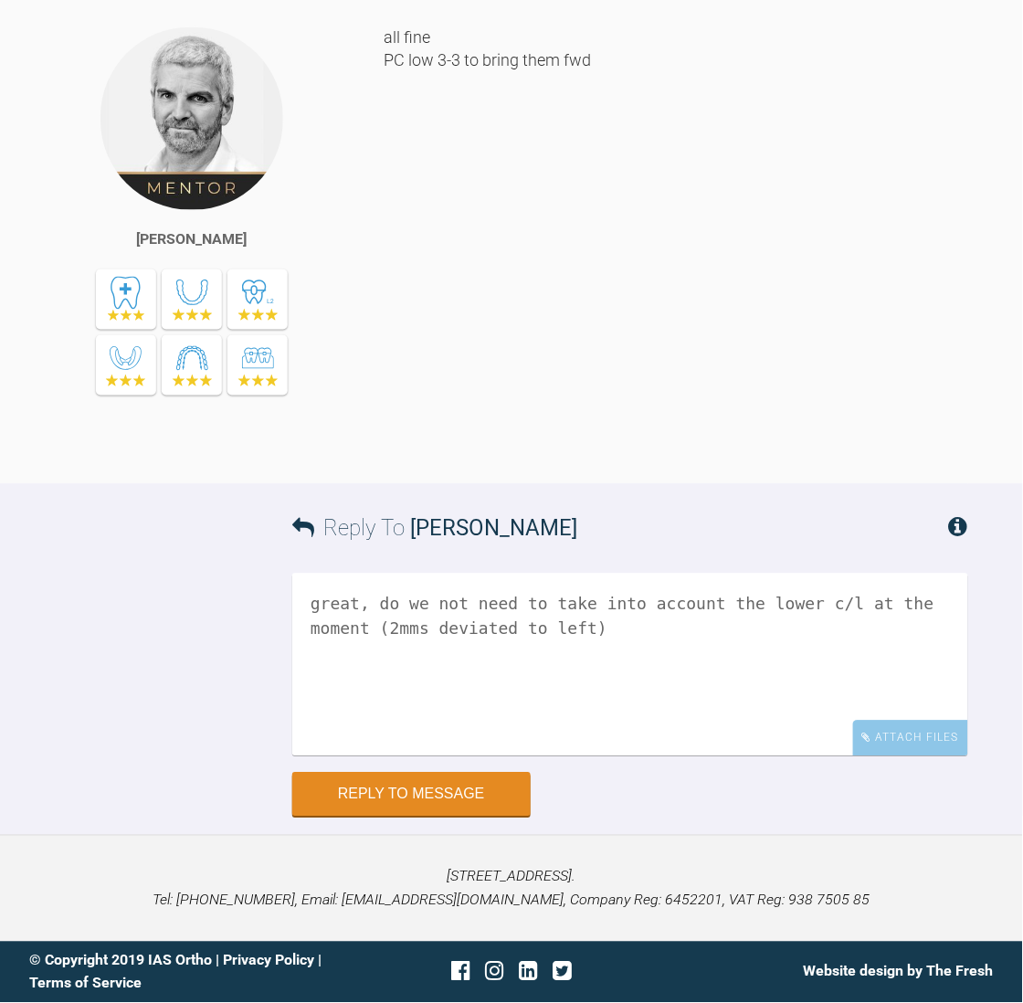
drag, startPoint x: 535, startPoint y: 634, endPoint x: 376, endPoint y: 603, distance: 162.0
click at [376, 603] on textarea "great, do we not need to take into account the lower c/l at the moment (2mms de…" at bounding box center [630, 665] width 676 height 183
click at [807, 597] on textarea "great, what about the lower c/l and losing the space LR to move it left" at bounding box center [630, 665] width 676 height 183
click at [380, 627] on textarea "great, what about the lower c/l and losing the space LR32 to move it left" at bounding box center [630, 665] width 676 height 183
type textarea "great, what about the lower c/l and losing the space LR32 to move it right?"
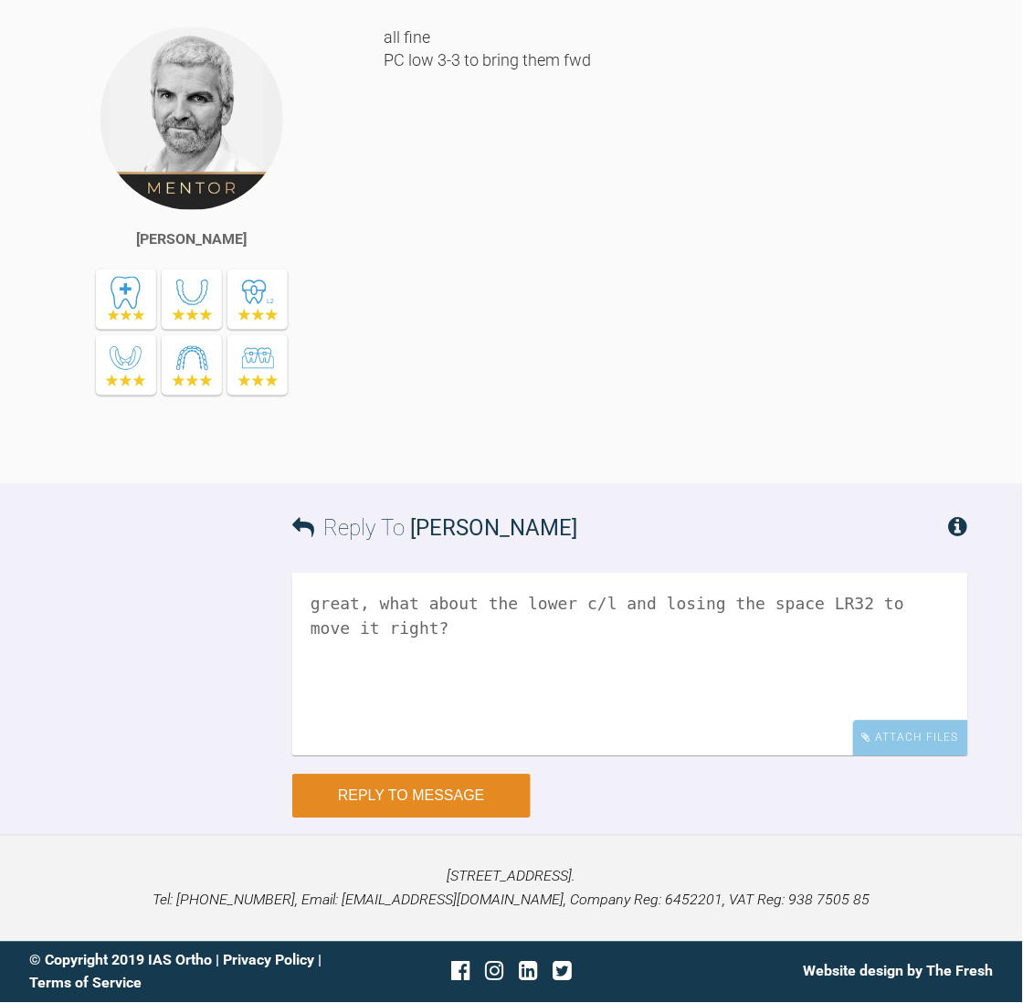
click at [471, 792] on button "Reply to Message" at bounding box center [411, 797] width 238 height 44
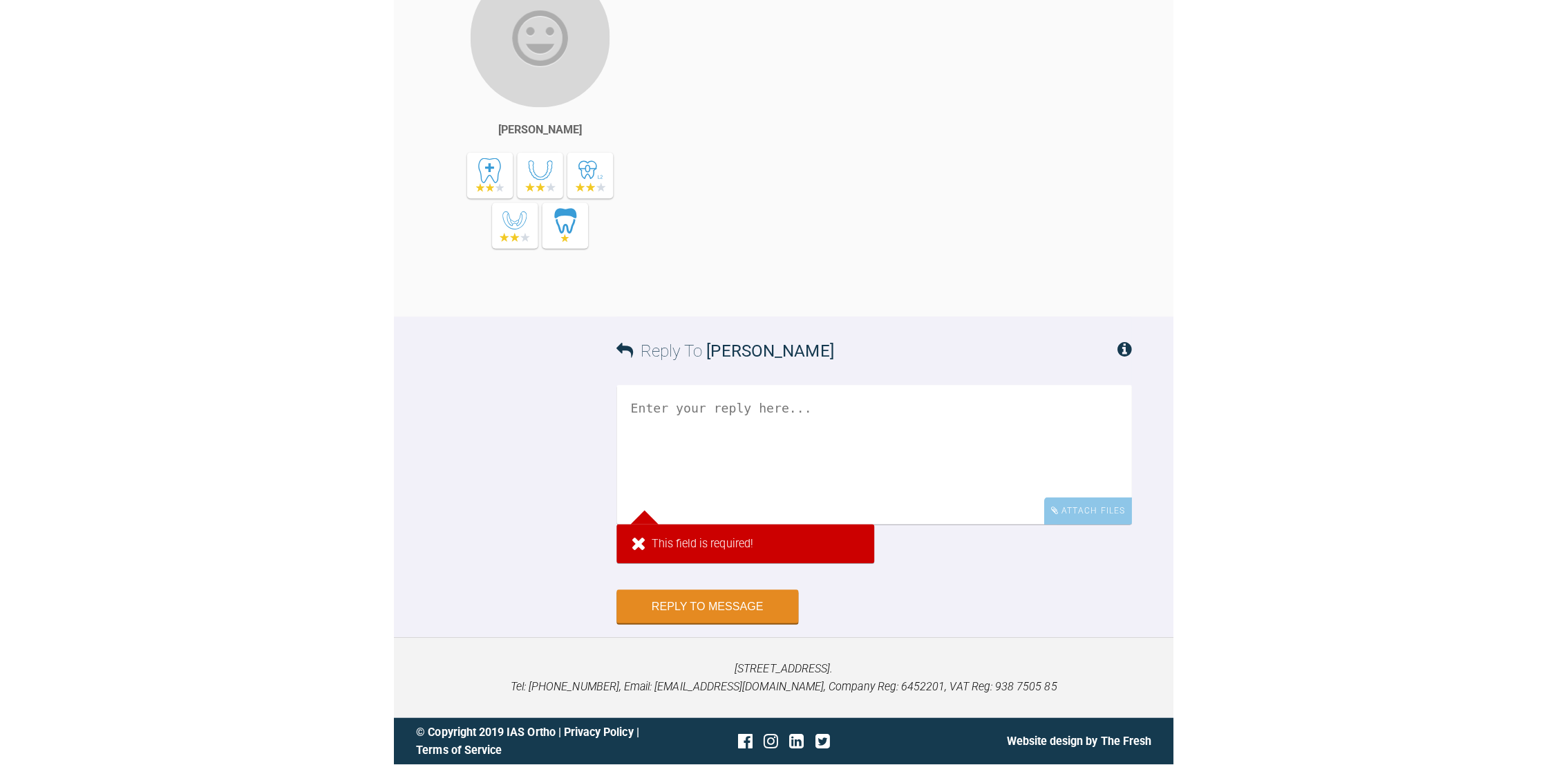
scroll to position [11464, 0]
